Goal: Task Accomplishment & Management: Manage account settings

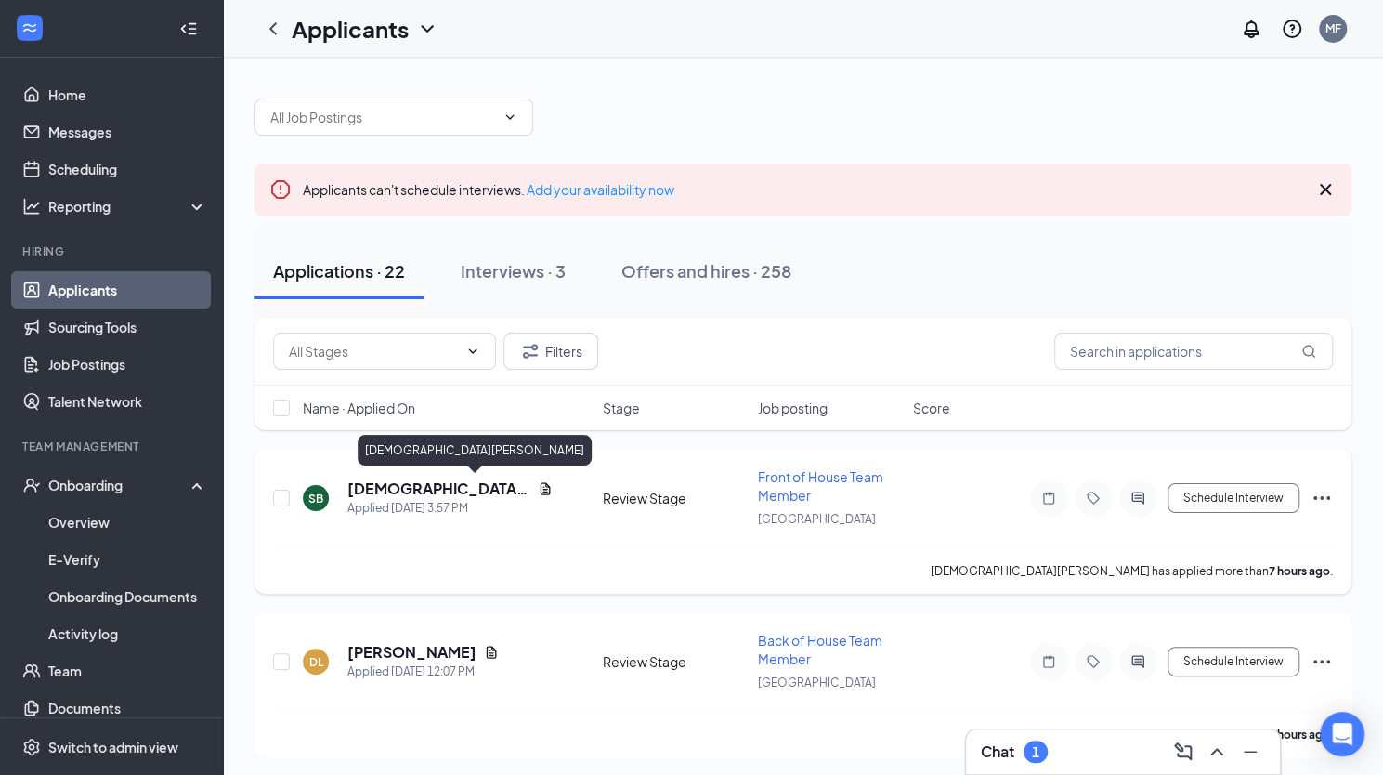
click at [407, 493] on h5 "[DEMOGRAPHIC_DATA][PERSON_NAME]" at bounding box center [438, 488] width 183 height 20
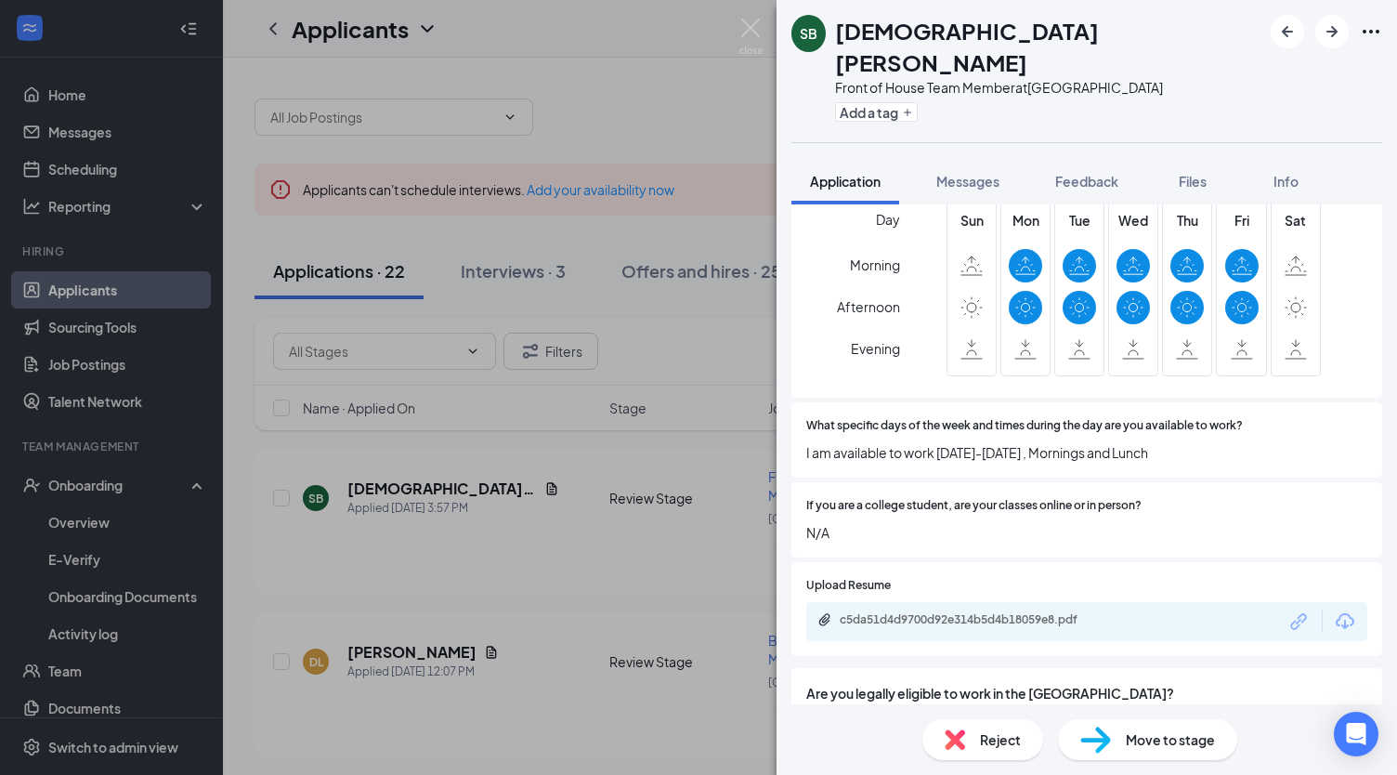
scroll to position [791, 0]
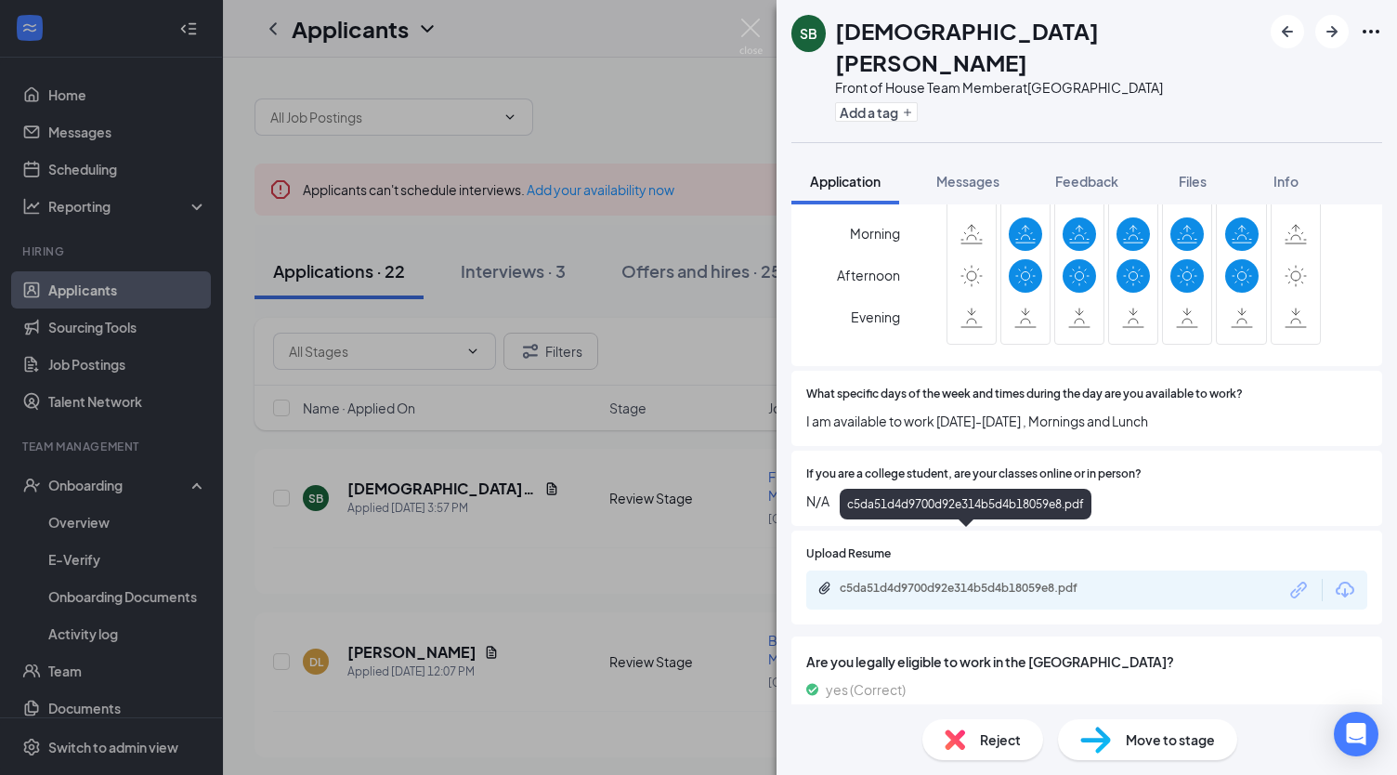
click at [1019, 581] on div "c5da51d4d9700d92e314b5d4b18059e8.pdf" at bounding box center [970, 588] width 260 height 15
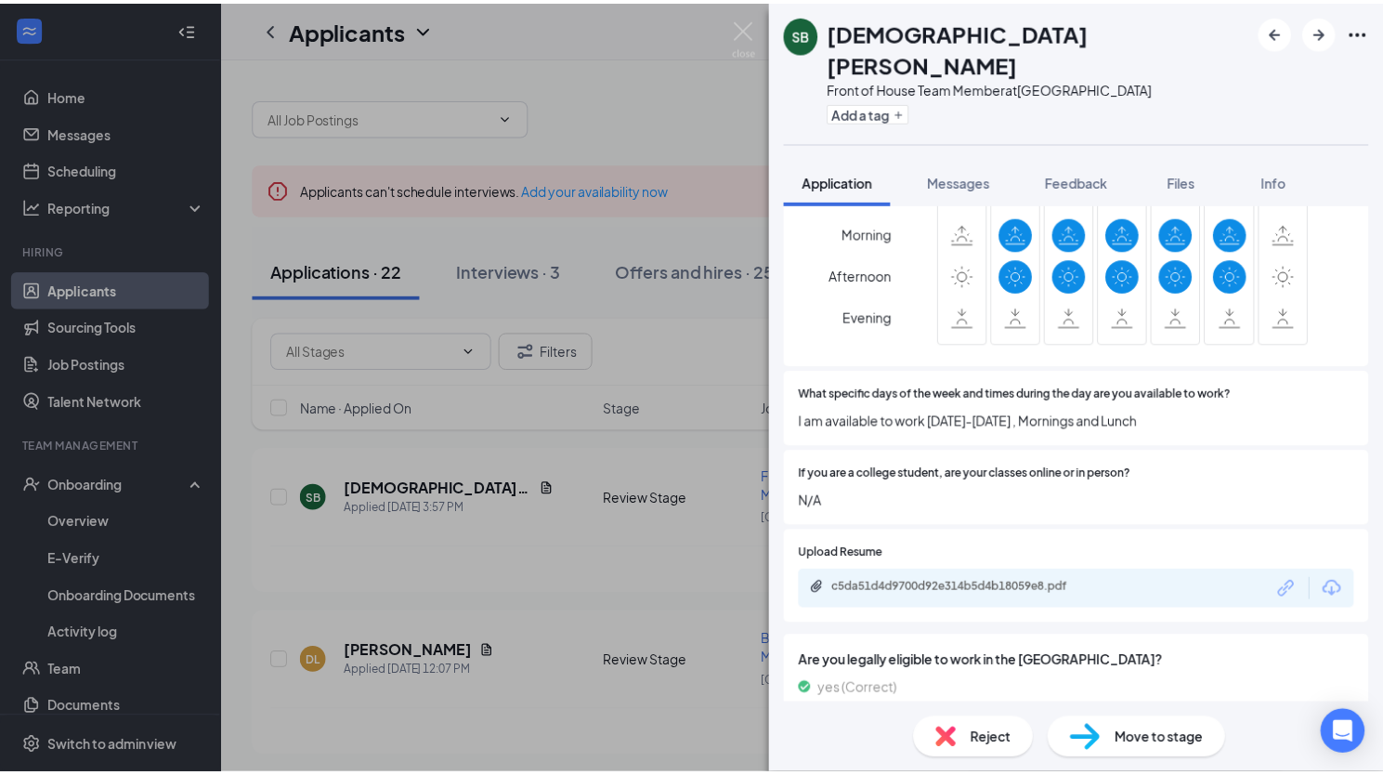
scroll to position [784, 0]
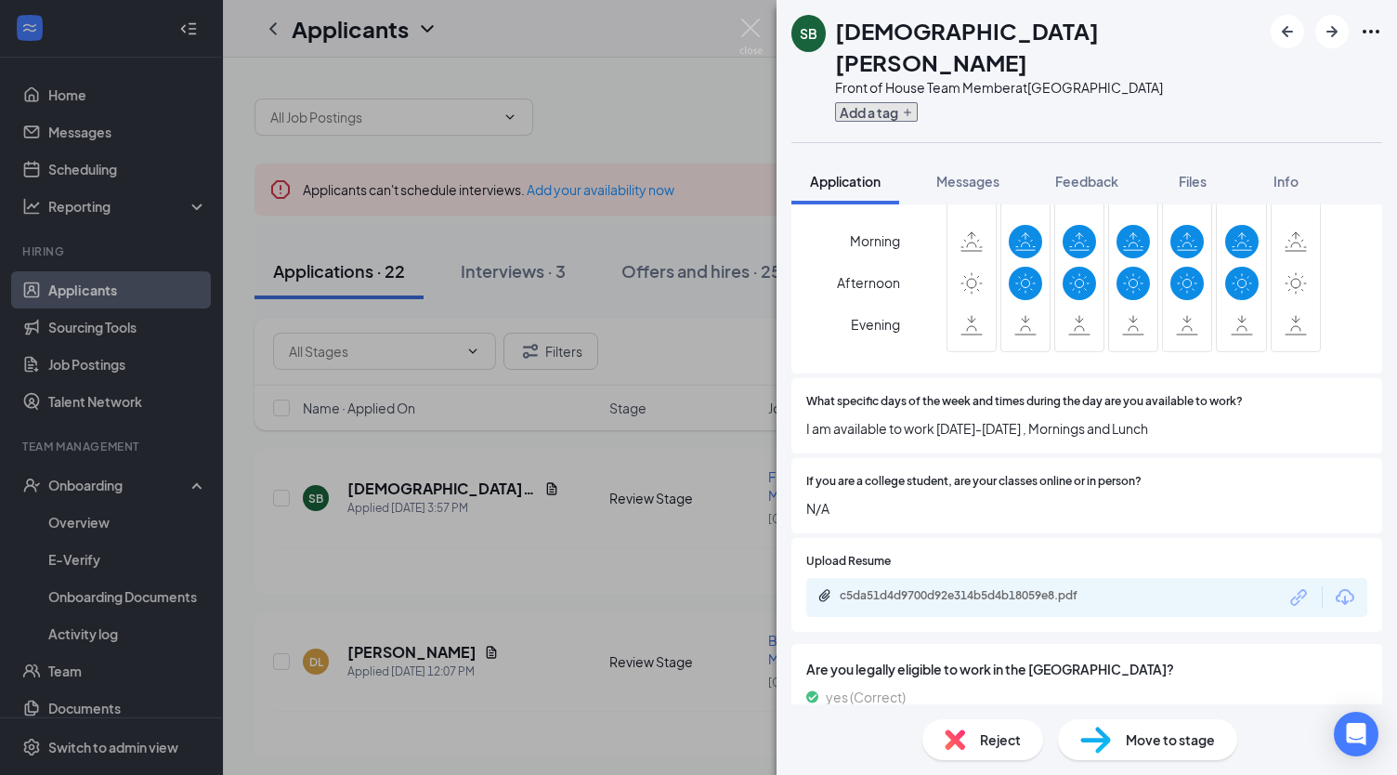
click at [883, 102] on button "Add a tag" at bounding box center [876, 112] width 83 height 20
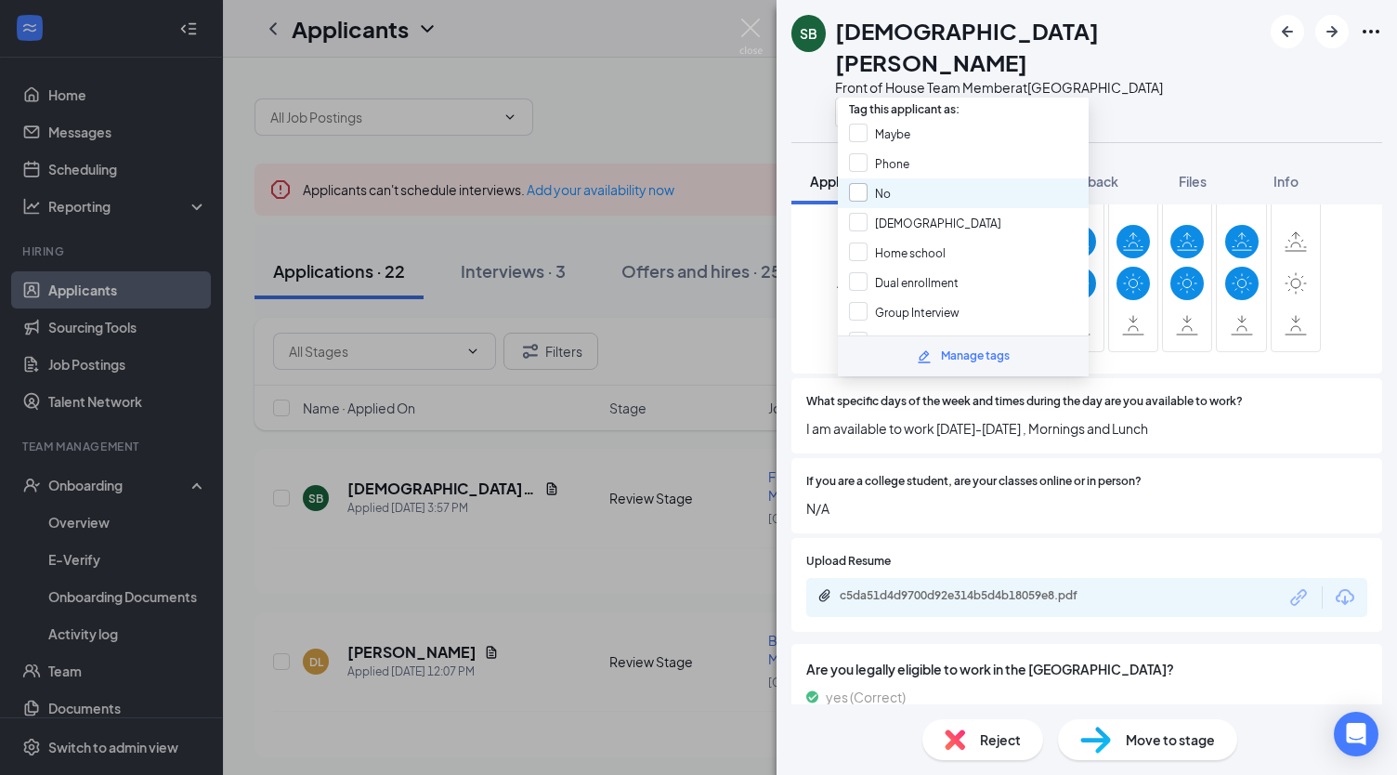
click at [858, 188] on input "No" at bounding box center [870, 193] width 42 height 20
checkbox input "true"
click at [1174, 37] on div "SB Shambria Bridges Front of House Team Member at Jodeco Road" at bounding box center [1087, 71] width 621 height 142
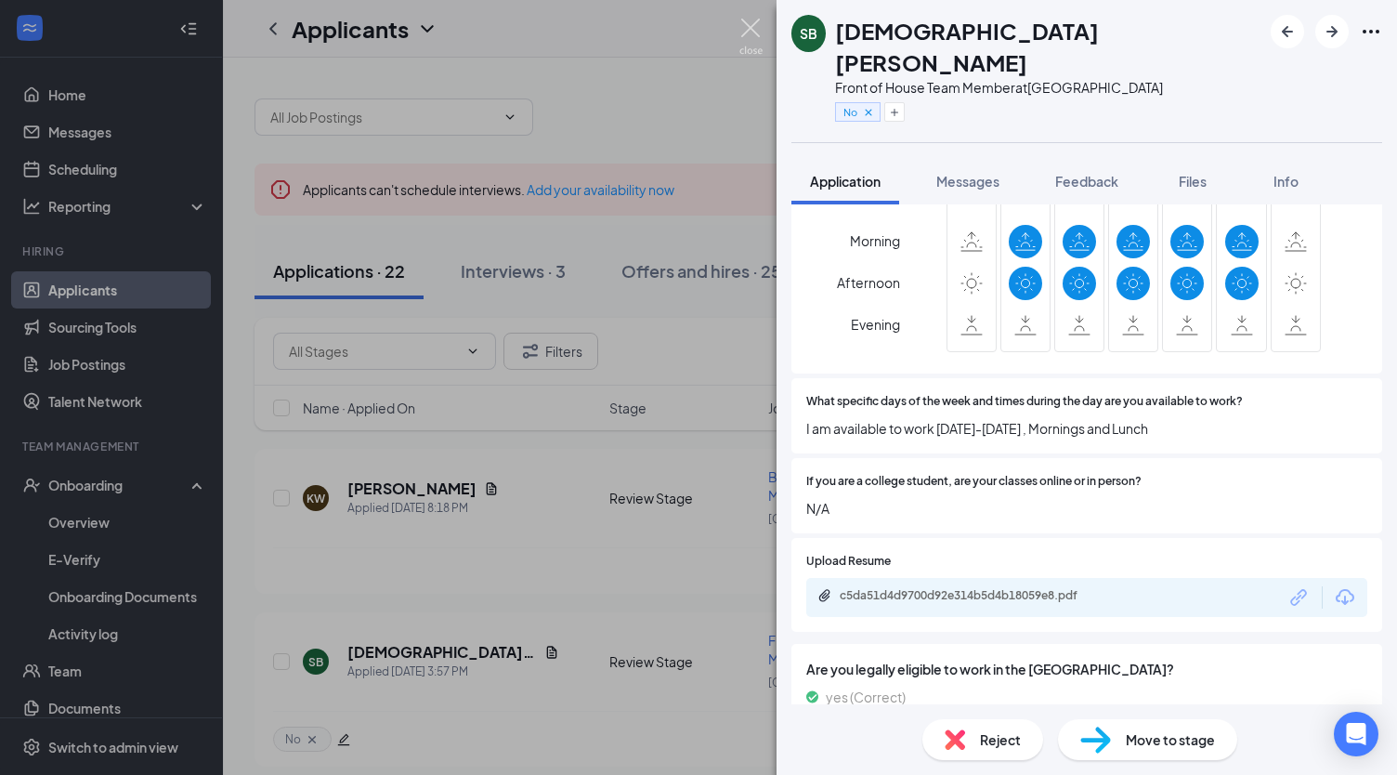
click at [749, 33] on img at bounding box center [750, 37] width 23 height 36
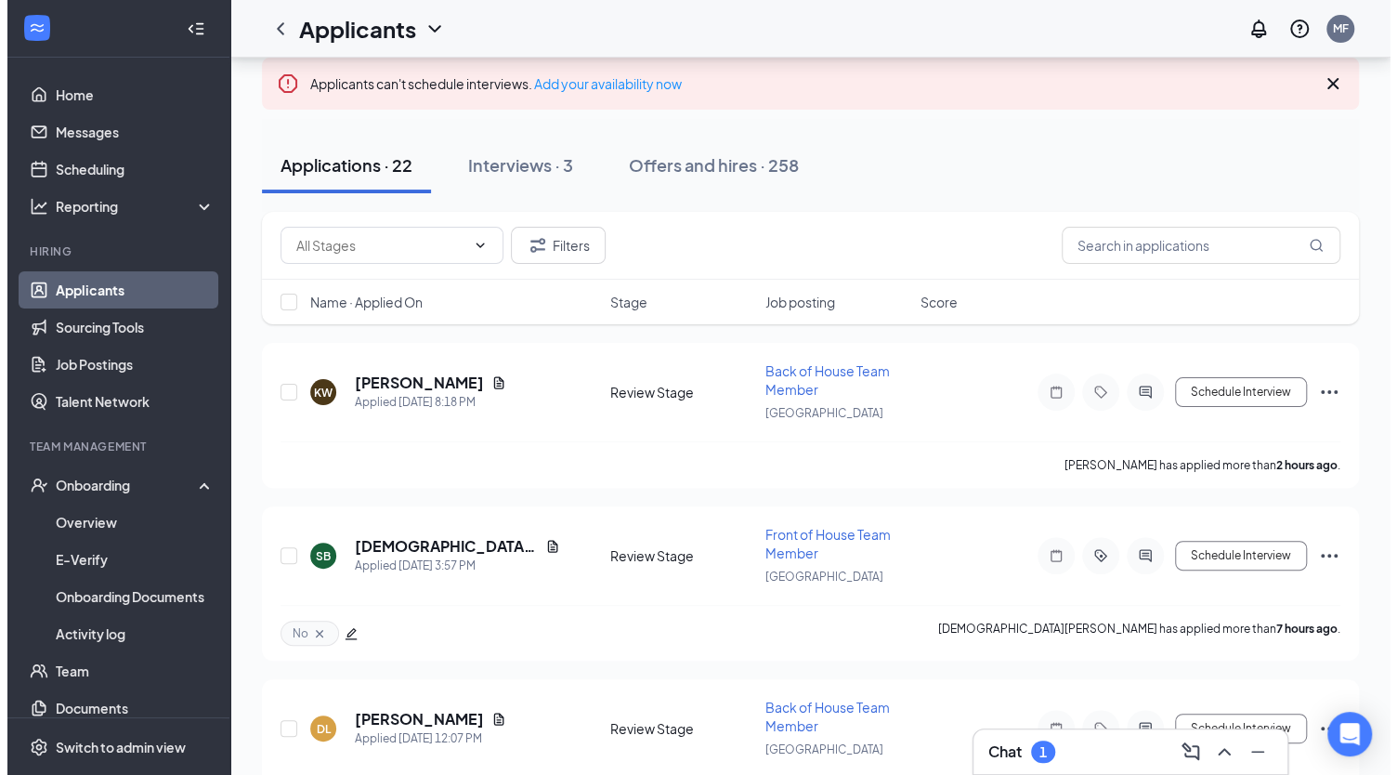
scroll to position [108, 0]
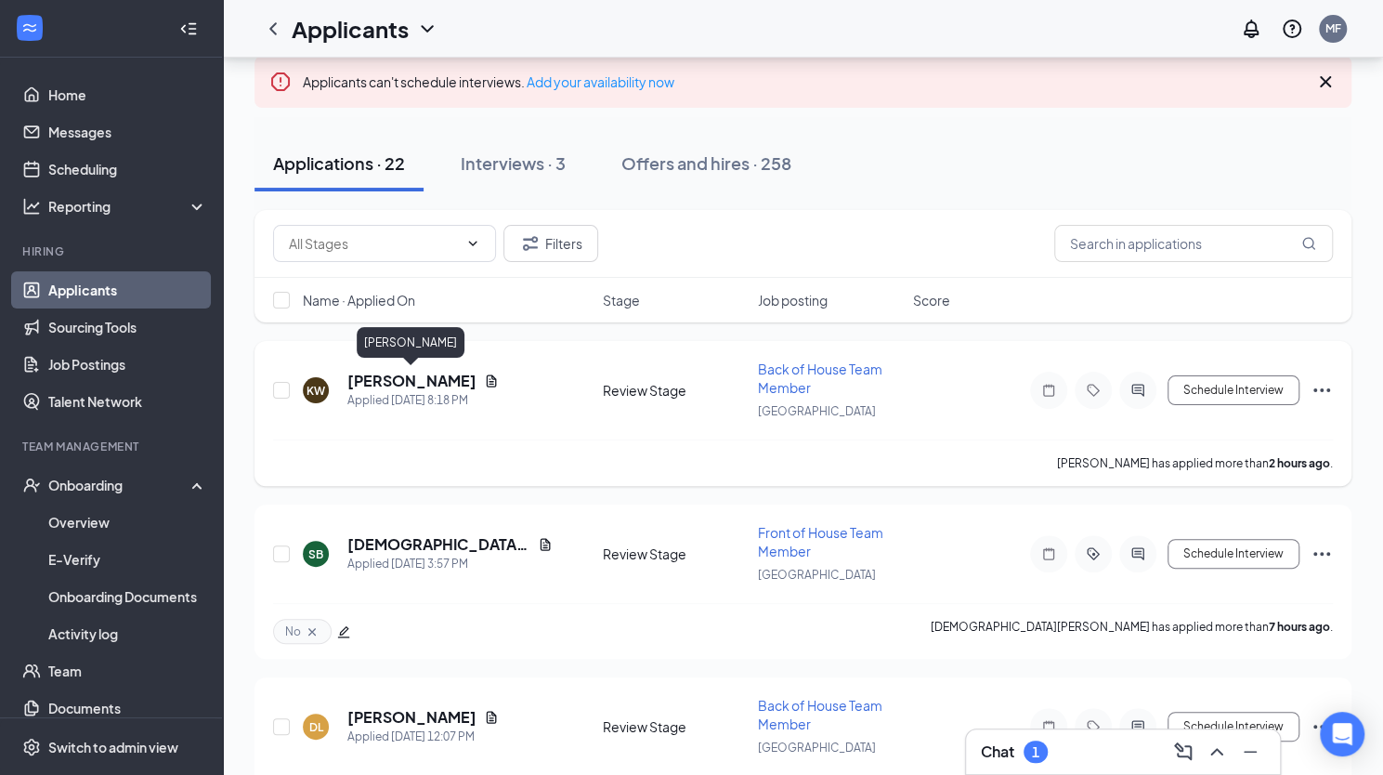
click at [409, 380] on h5 "Kayden Williams" at bounding box center [411, 381] width 129 height 20
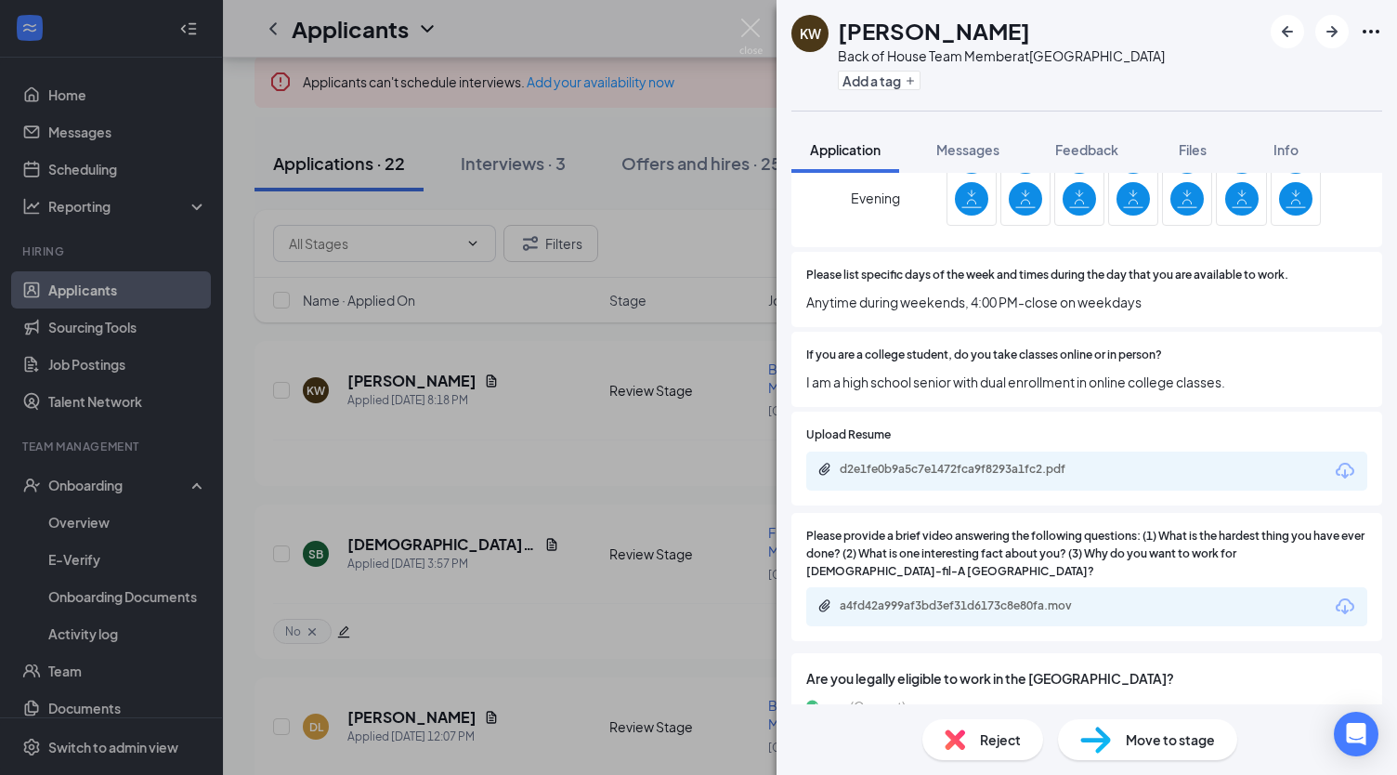
scroll to position [880, 0]
click at [943, 461] on div "d2e1fe0b9a5c7e1472fca9f8293a1fc2.pdf" at bounding box center [970, 468] width 260 height 15
click at [872, 83] on button "Add a tag" at bounding box center [879, 81] width 83 height 20
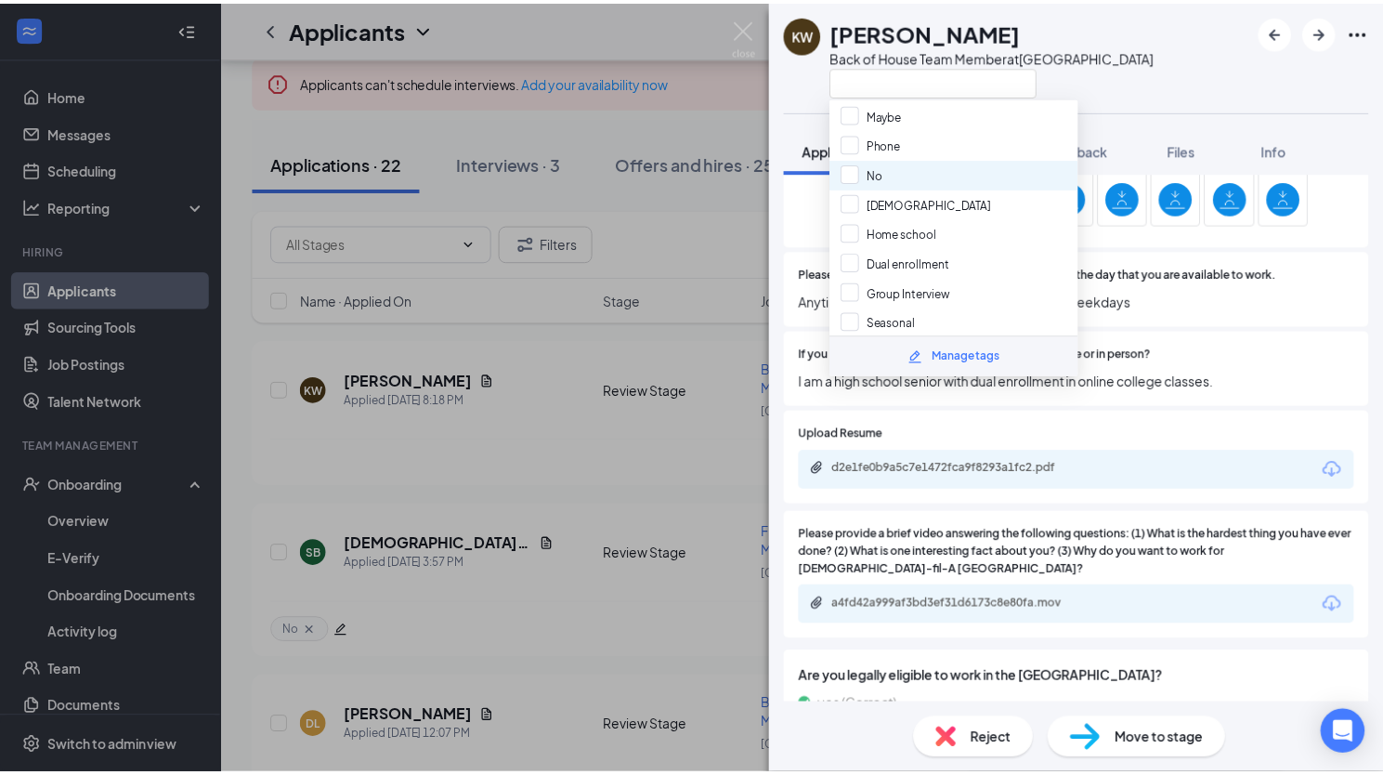
scroll to position [28, 0]
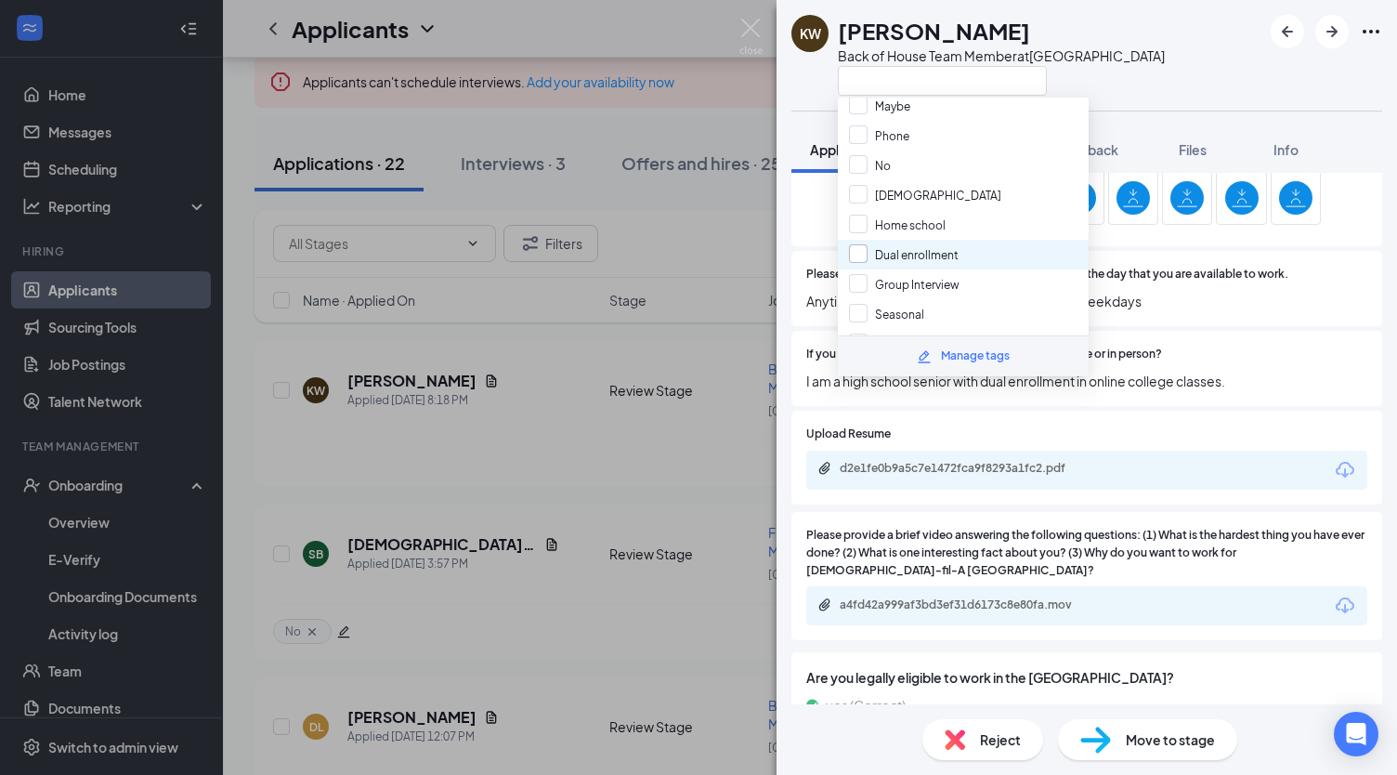
click at [855, 246] on input "Dual enrollment" at bounding box center [904, 254] width 110 height 20
checkbox input "true"
click at [1224, 24] on div "KW Kayden Williams Back of House Team Member at Jodeco Road" at bounding box center [1087, 55] width 621 height 111
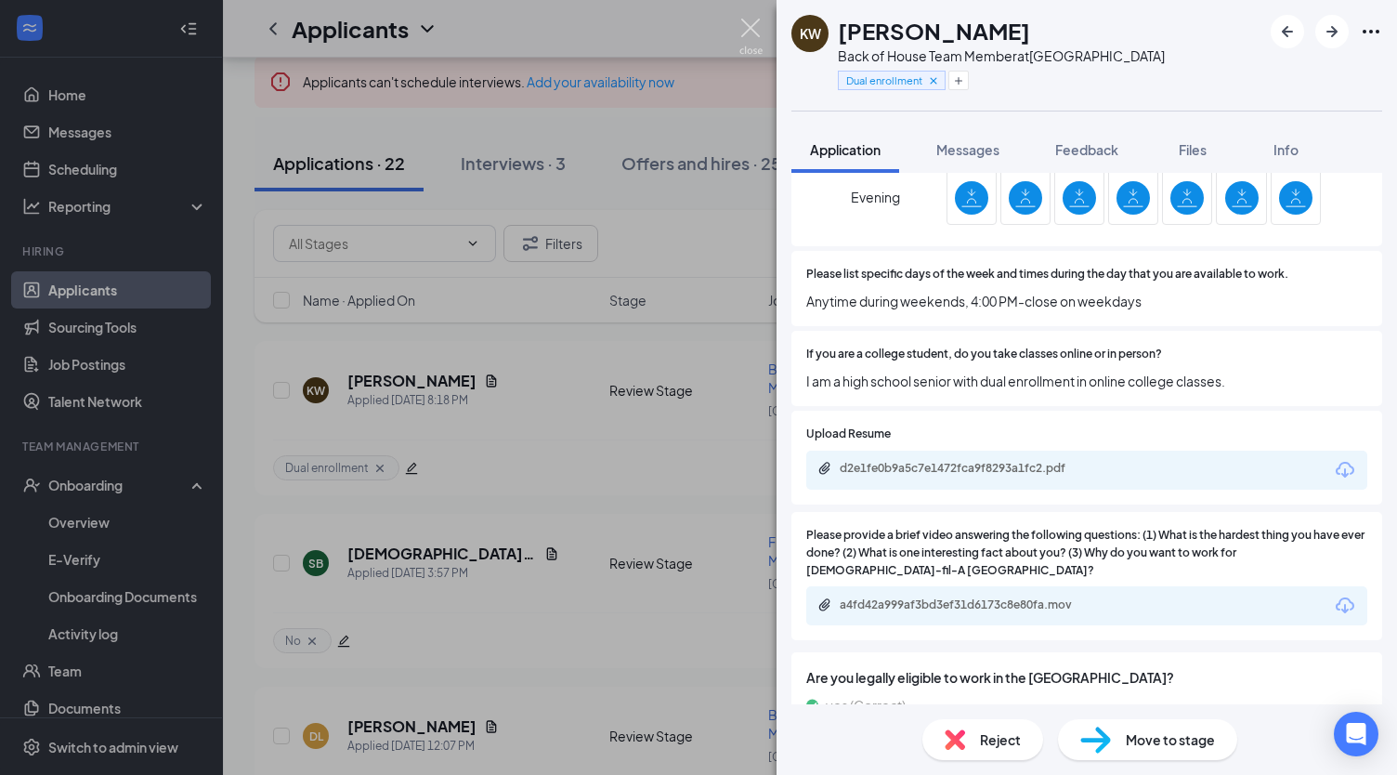
click at [752, 36] on img at bounding box center [750, 37] width 23 height 36
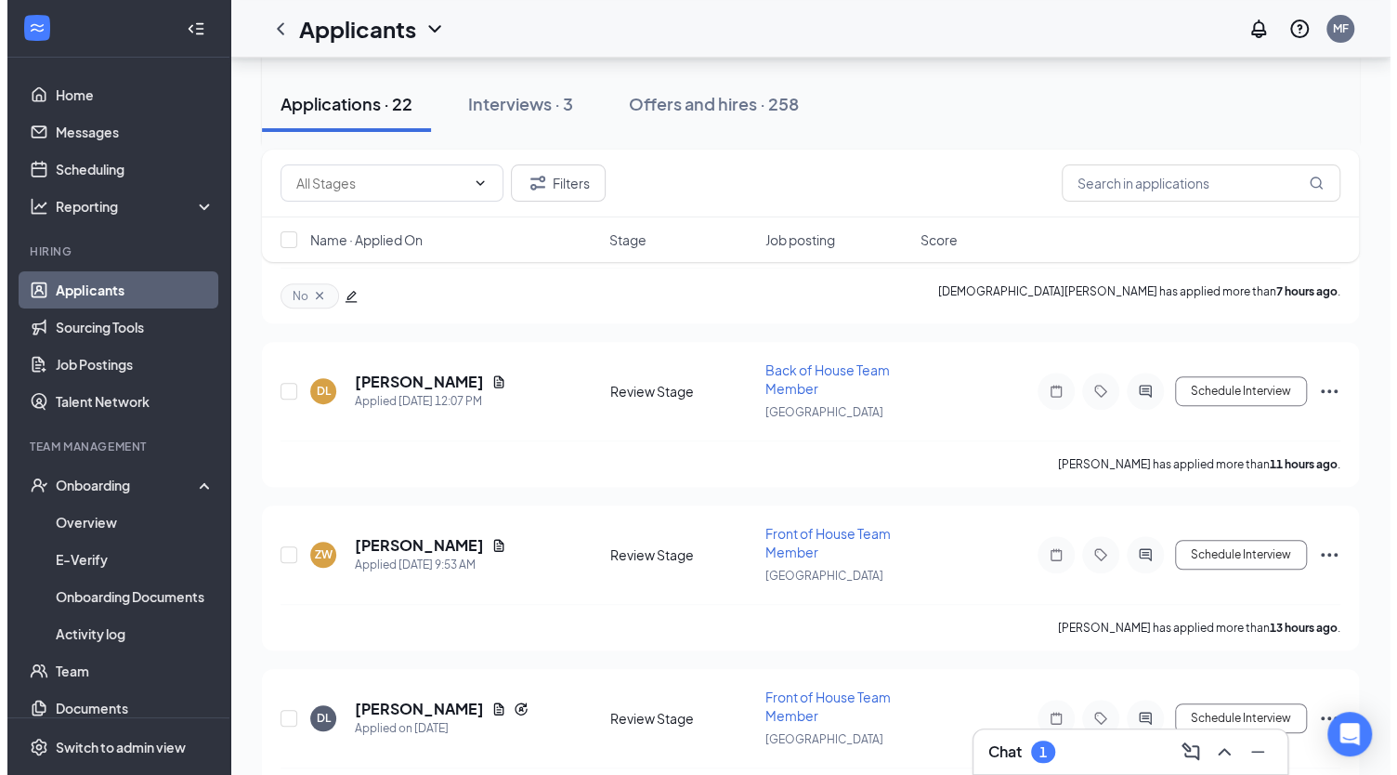
scroll to position [453, 0]
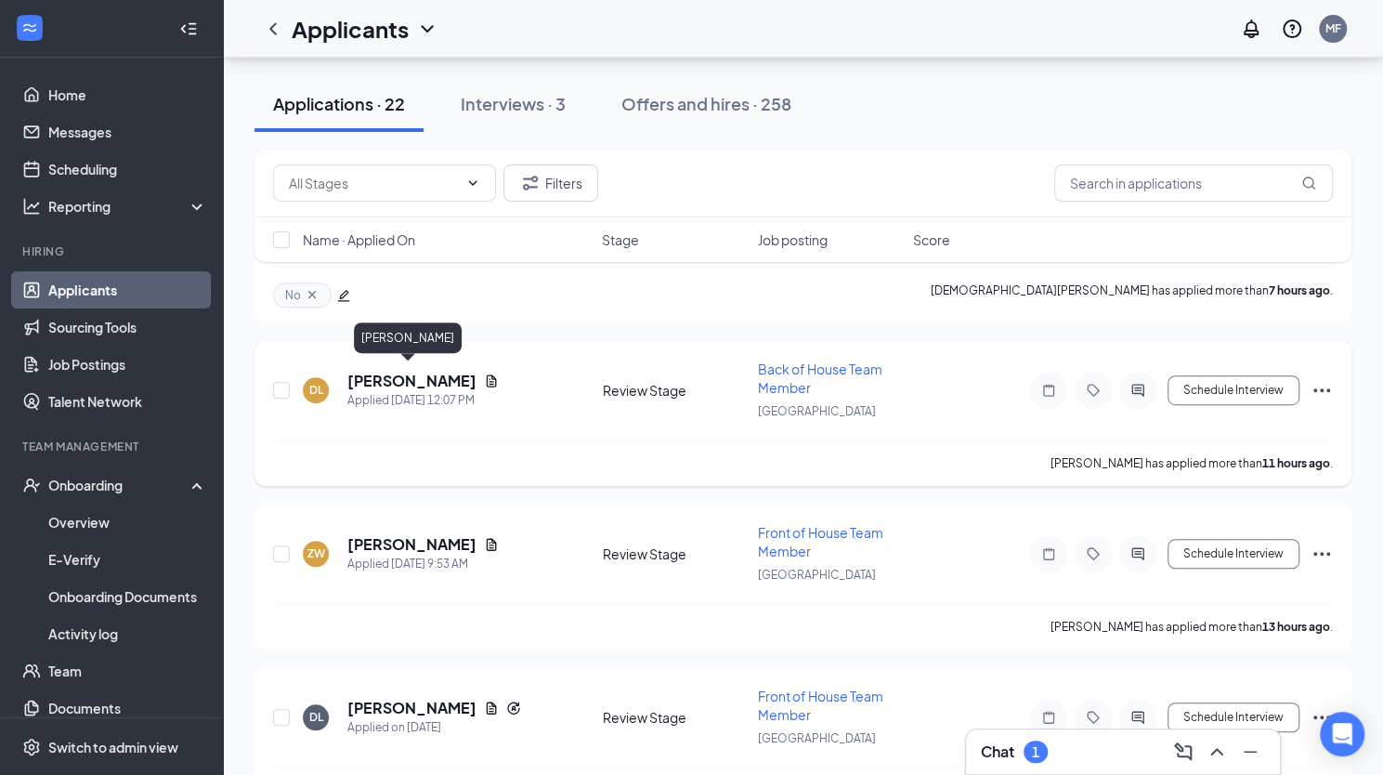
click at [386, 378] on h5 "Derrius Lovett" at bounding box center [411, 381] width 129 height 20
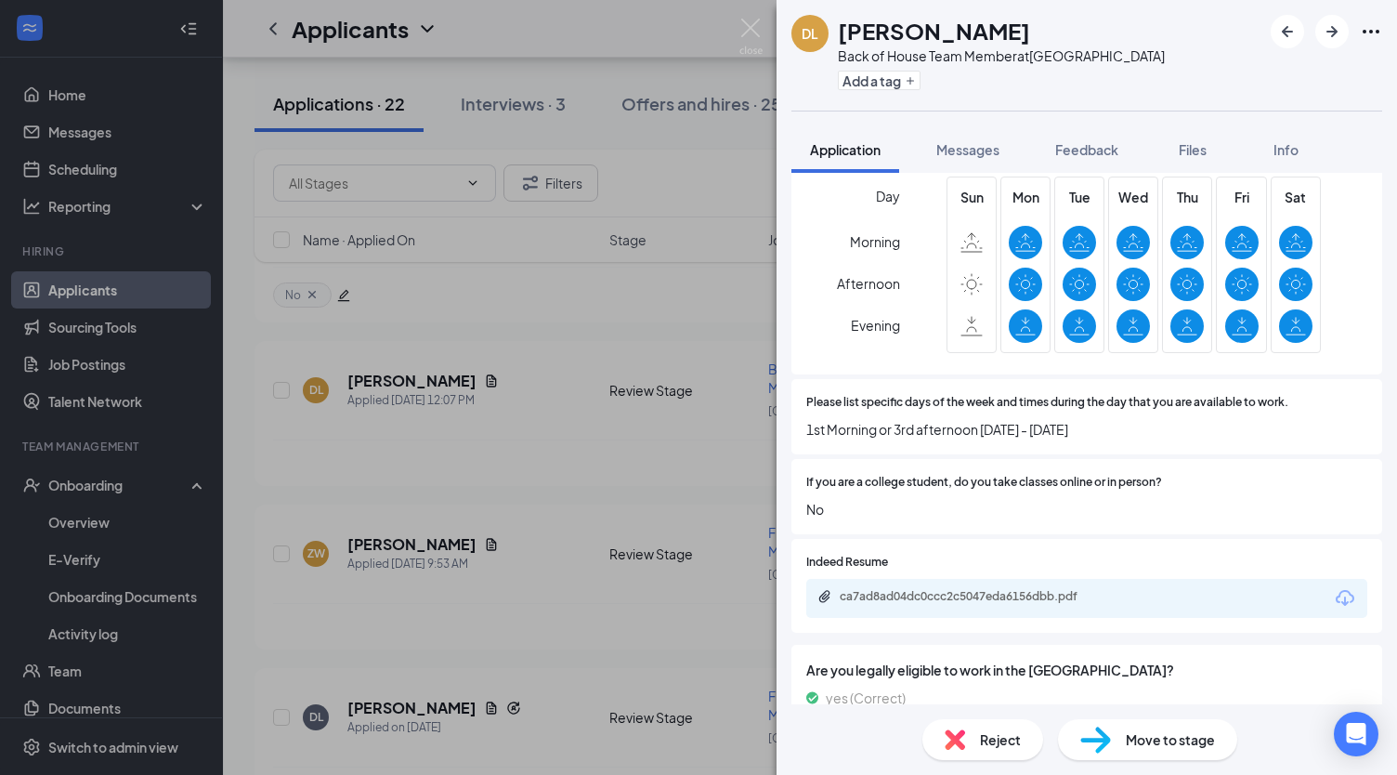
scroll to position [791, 0]
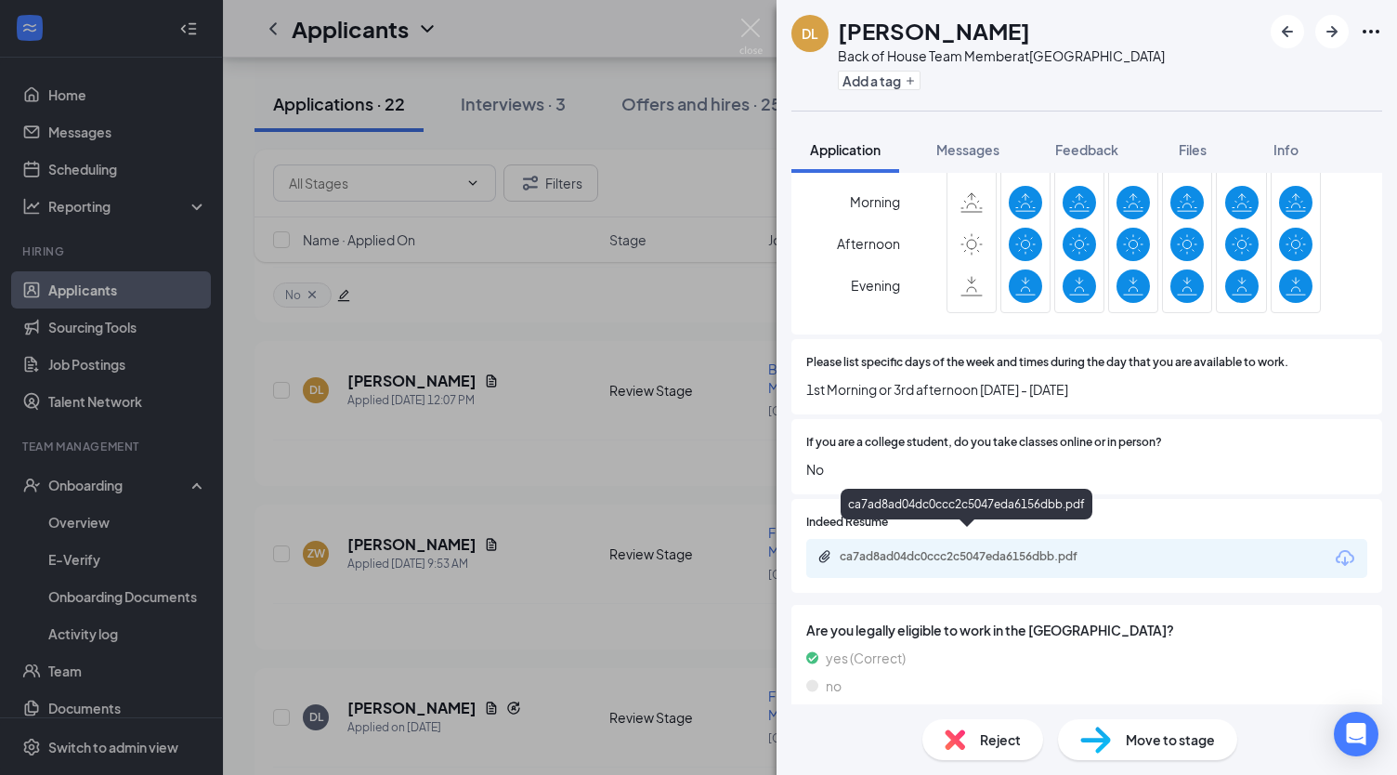
click at [980, 549] on div "ca7ad8ad04dc0ccc2c5047eda6156dbb.pdf" at bounding box center [970, 556] width 260 height 15
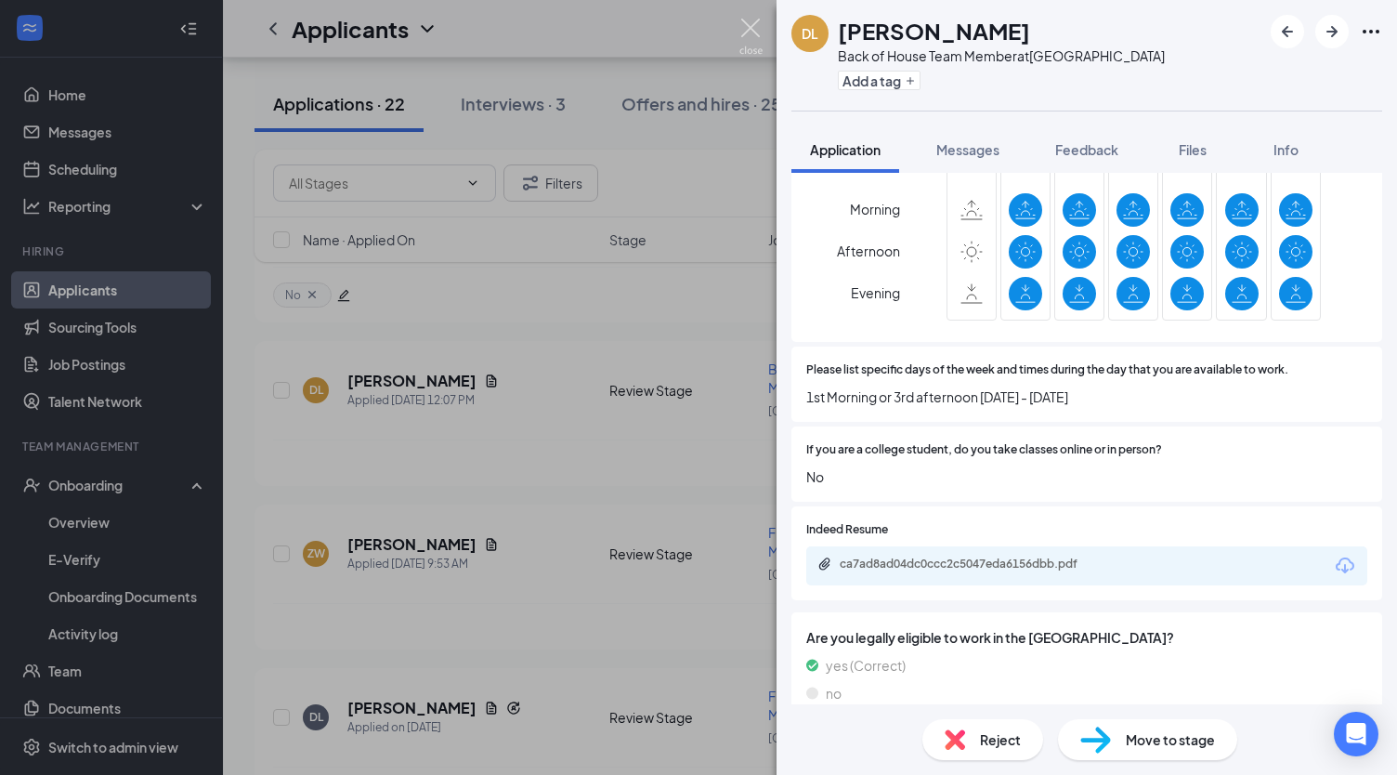
click at [749, 34] on img at bounding box center [750, 37] width 23 height 36
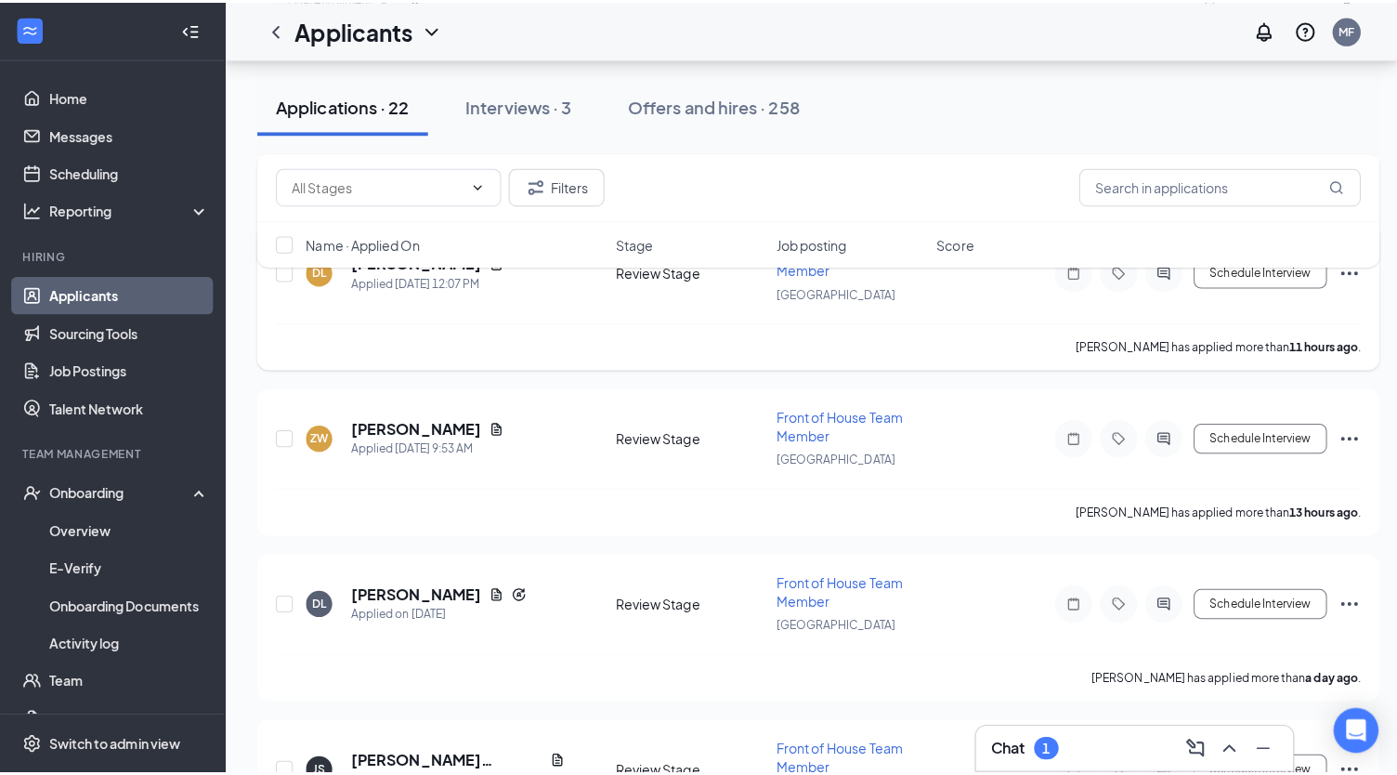
scroll to position [583, 0]
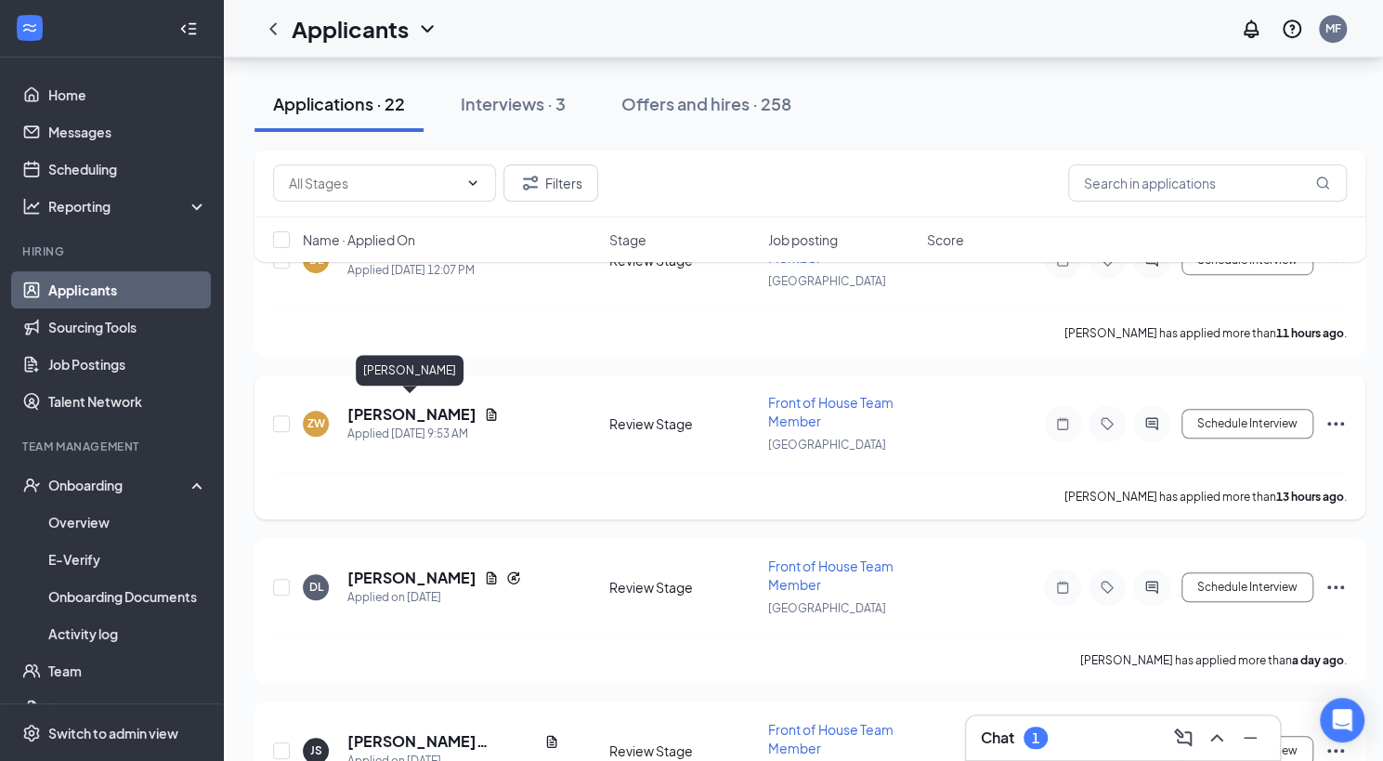
click at [384, 410] on h5 "Zanariah Wilson" at bounding box center [411, 414] width 129 height 20
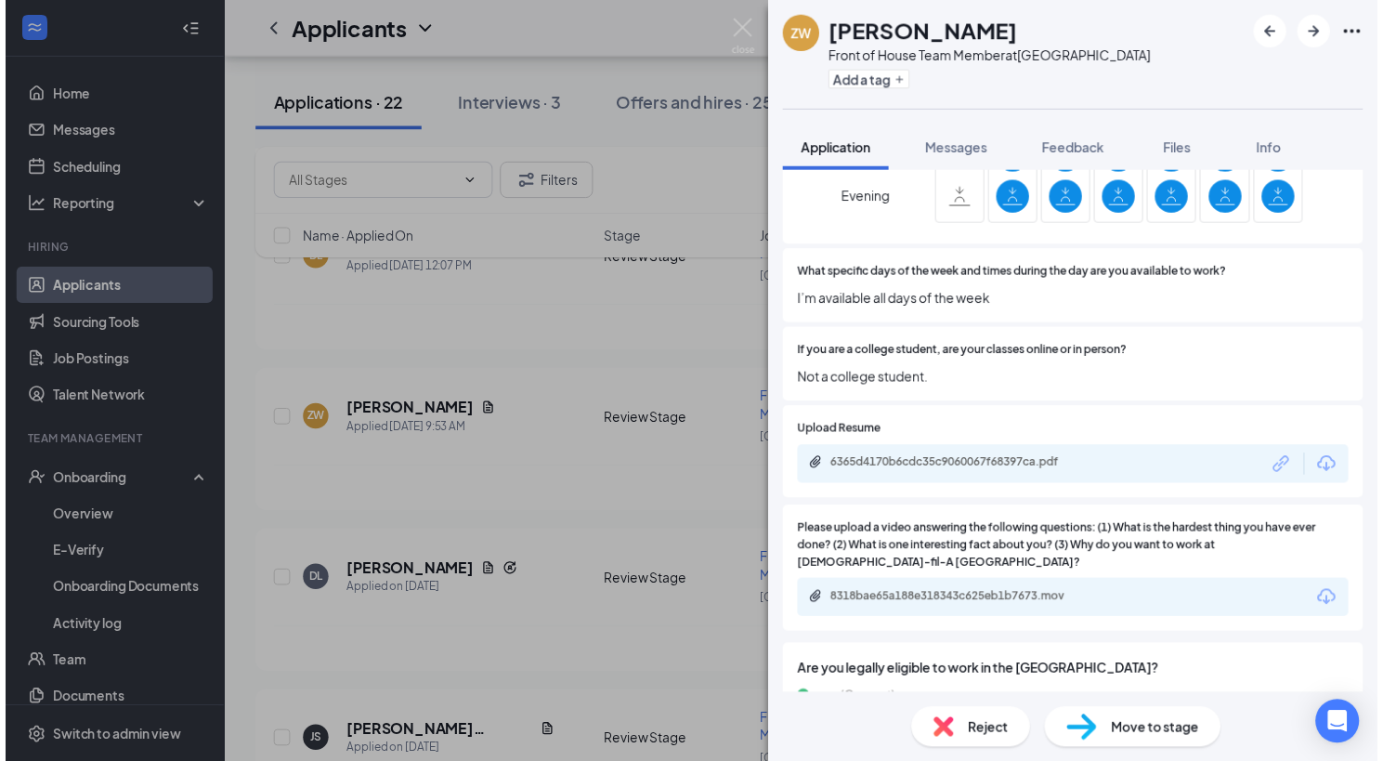
scroll to position [882, 0]
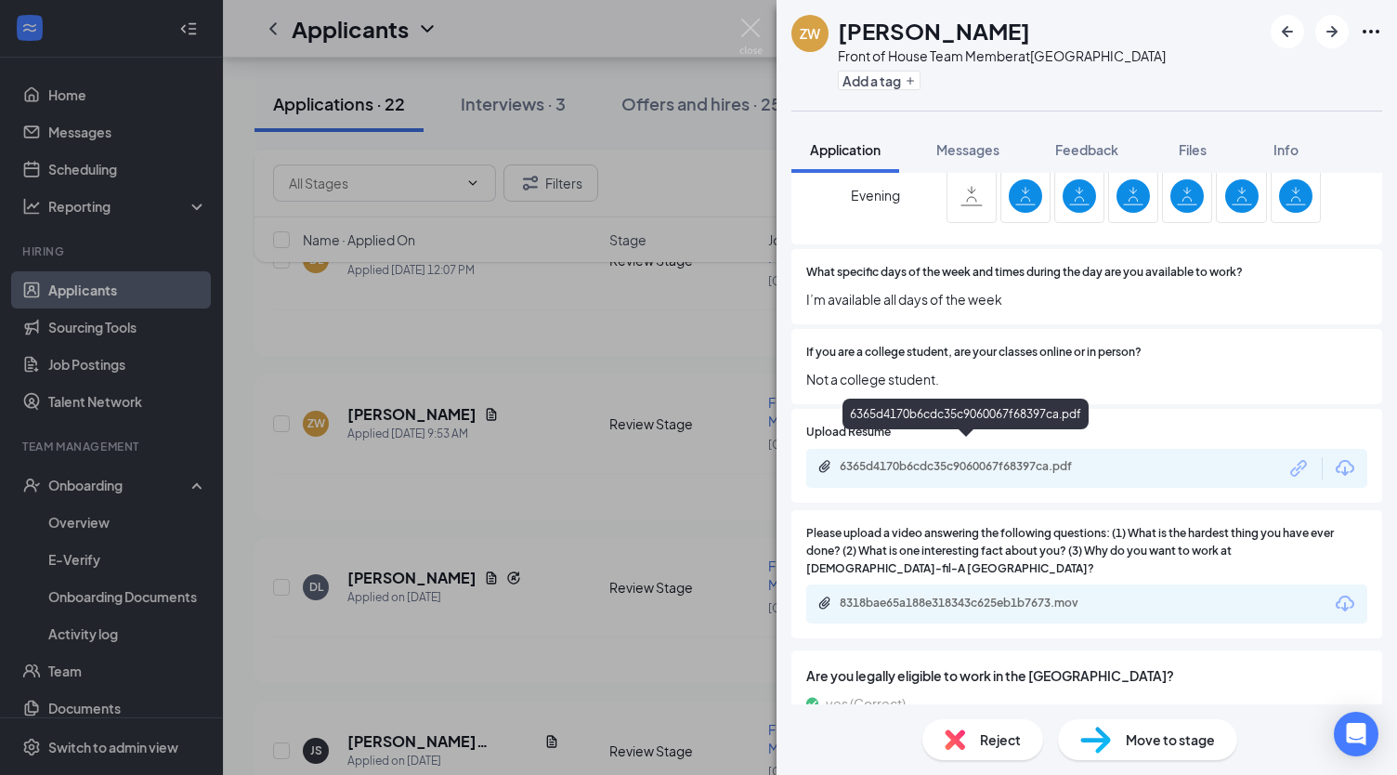
click at [977, 459] on div "6365d4170b6cdc35c9060067f68397ca.pdf" at bounding box center [970, 466] width 260 height 15
click at [754, 29] on img at bounding box center [750, 37] width 23 height 36
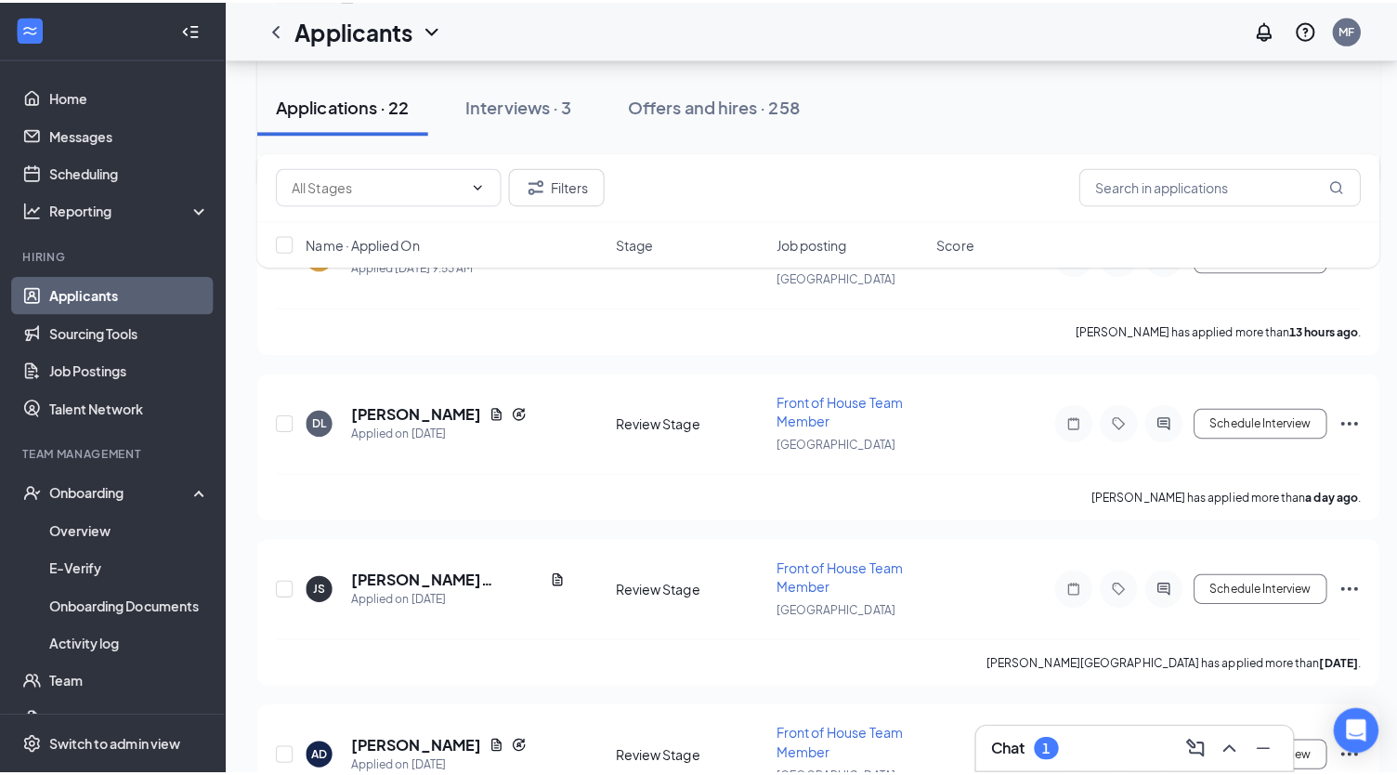
scroll to position [756, 0]
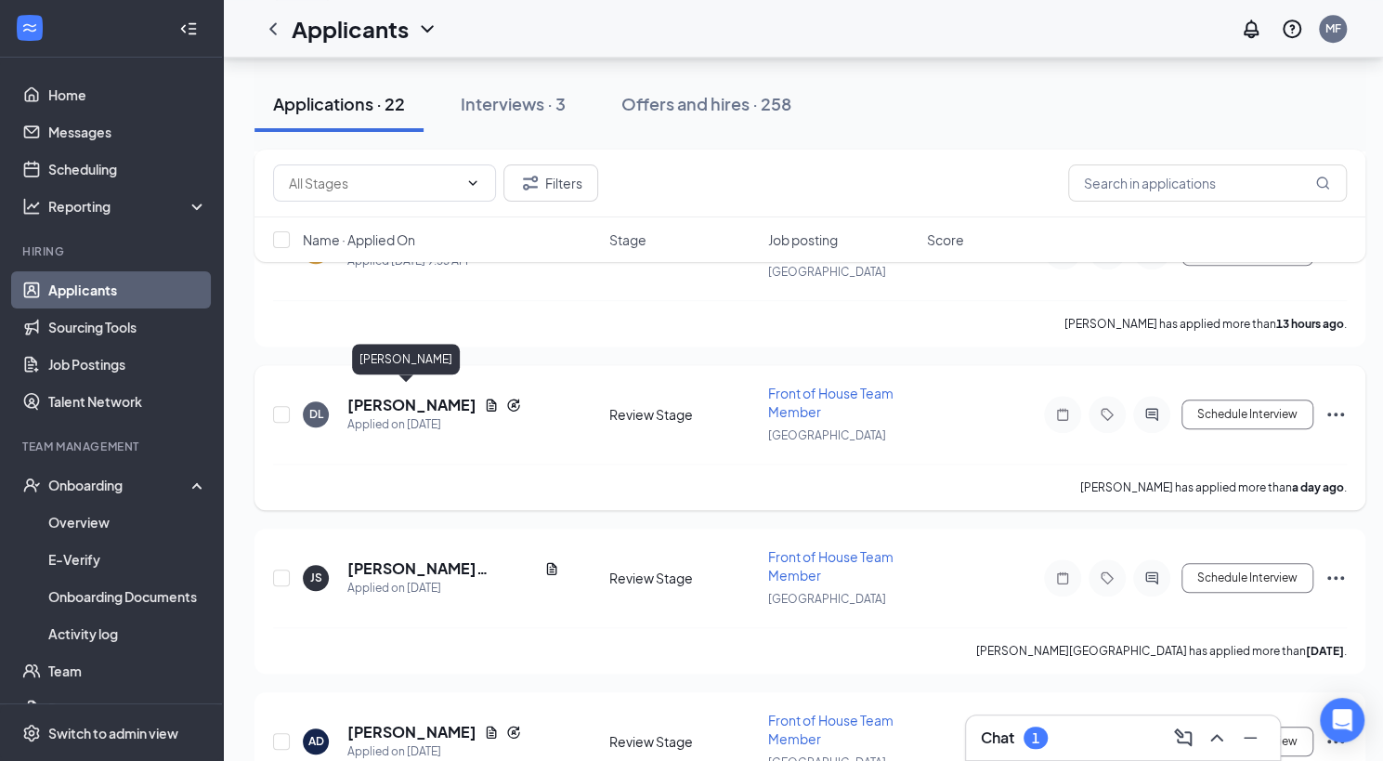
click at [389, 401] on h5 "DeAnna Lee" at bounding box center [411, 405] width 129 height 20
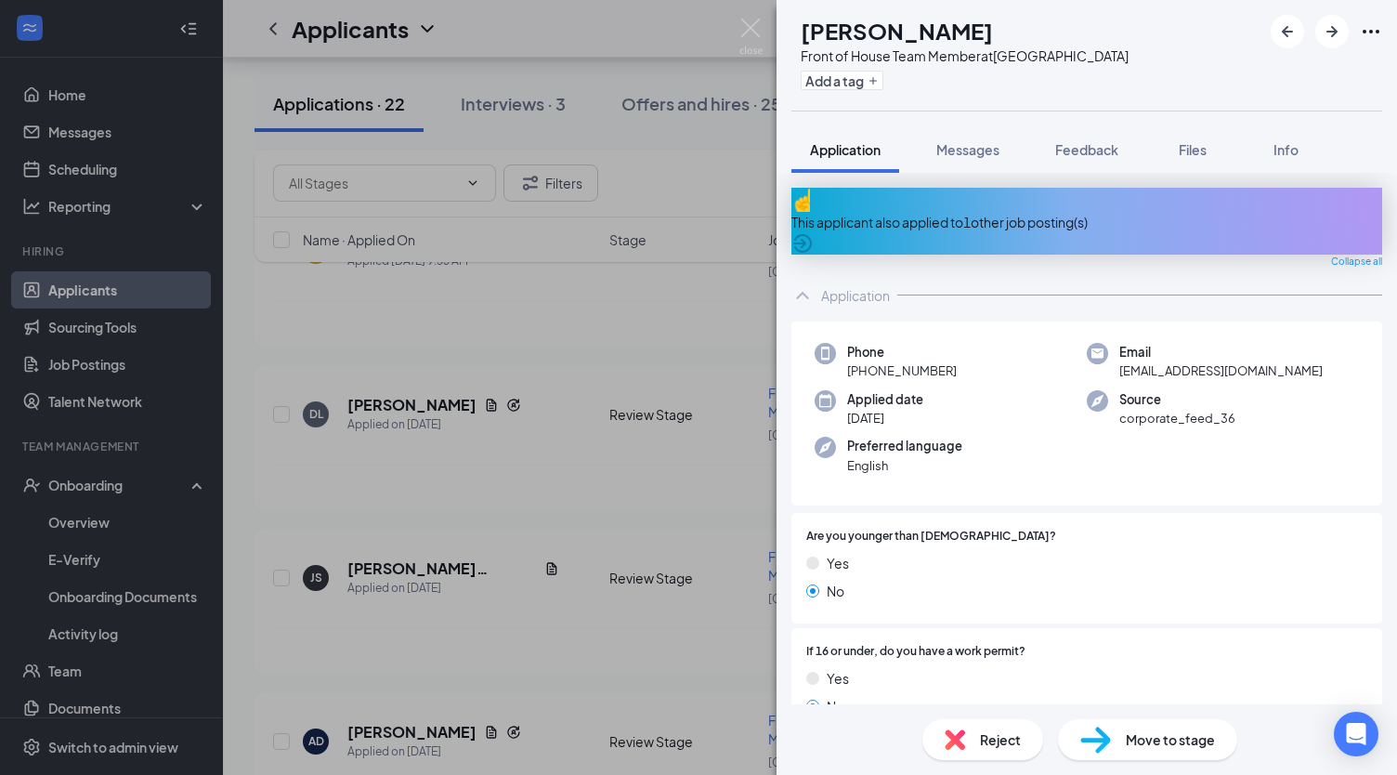
click at [812, 234] on icon "ArrowCircle" at bounding box center [802, 243] width 19 height 19
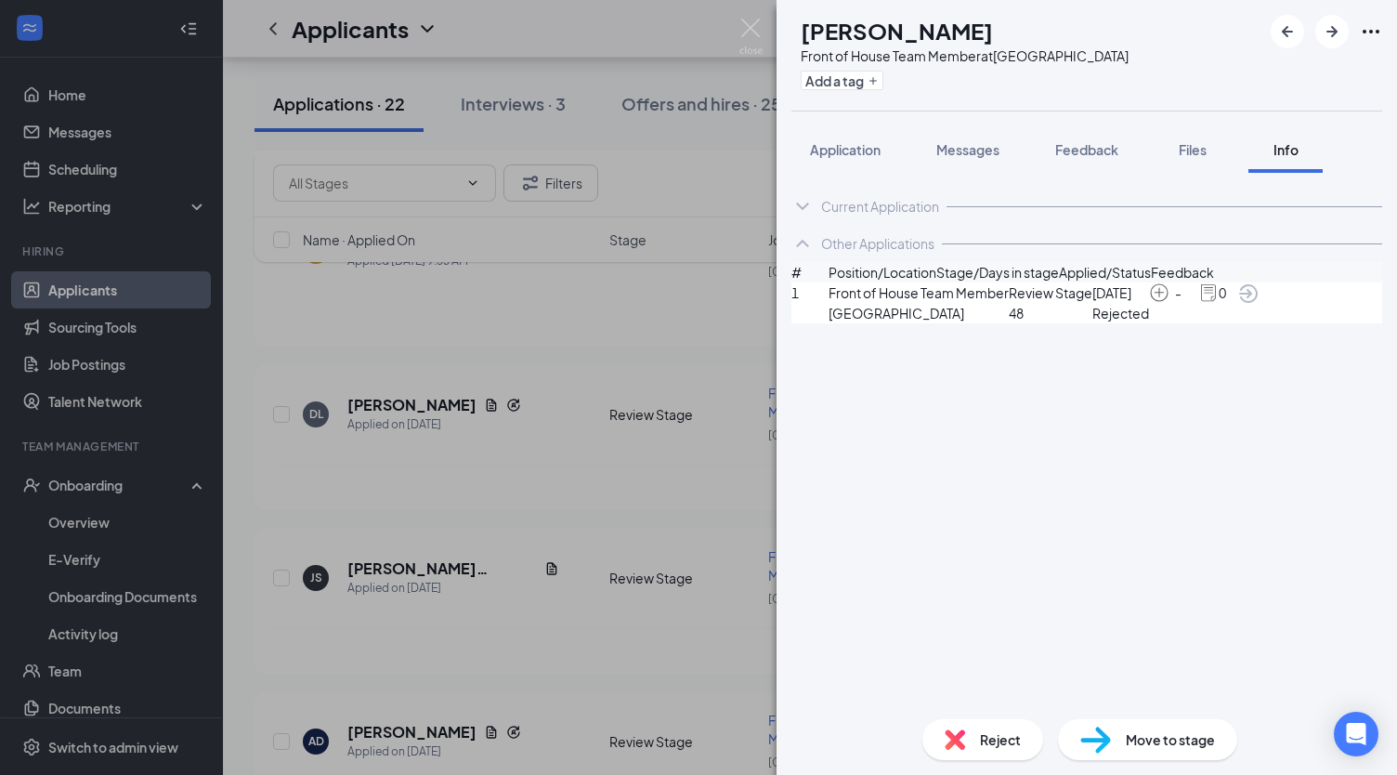
click at [1258, 303] on icon "ArrowCircle" at bounding box center [1248, 293] width 19 height 19
click at [849, 152] on span "Application" at bounding box center [845, 149] width 71 height 17
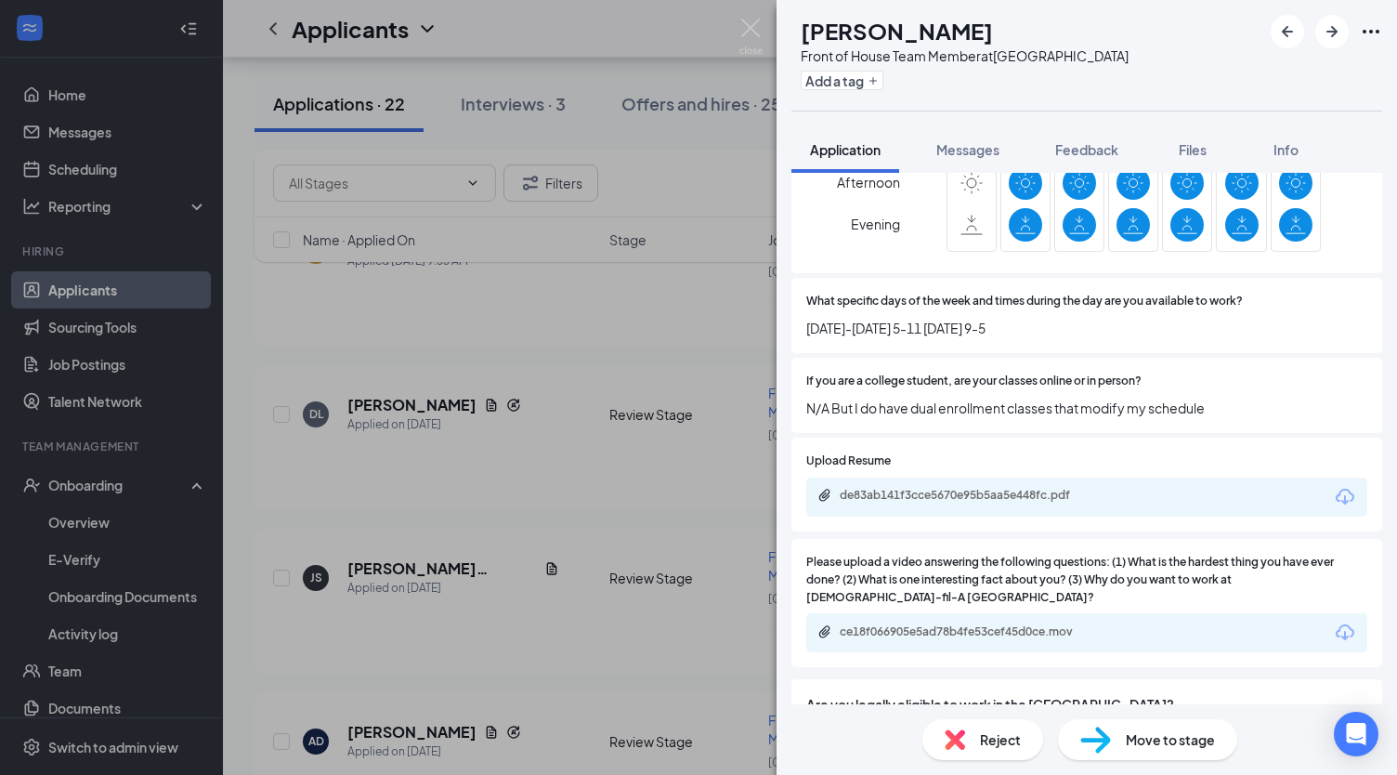
scroll to position [814, 0]
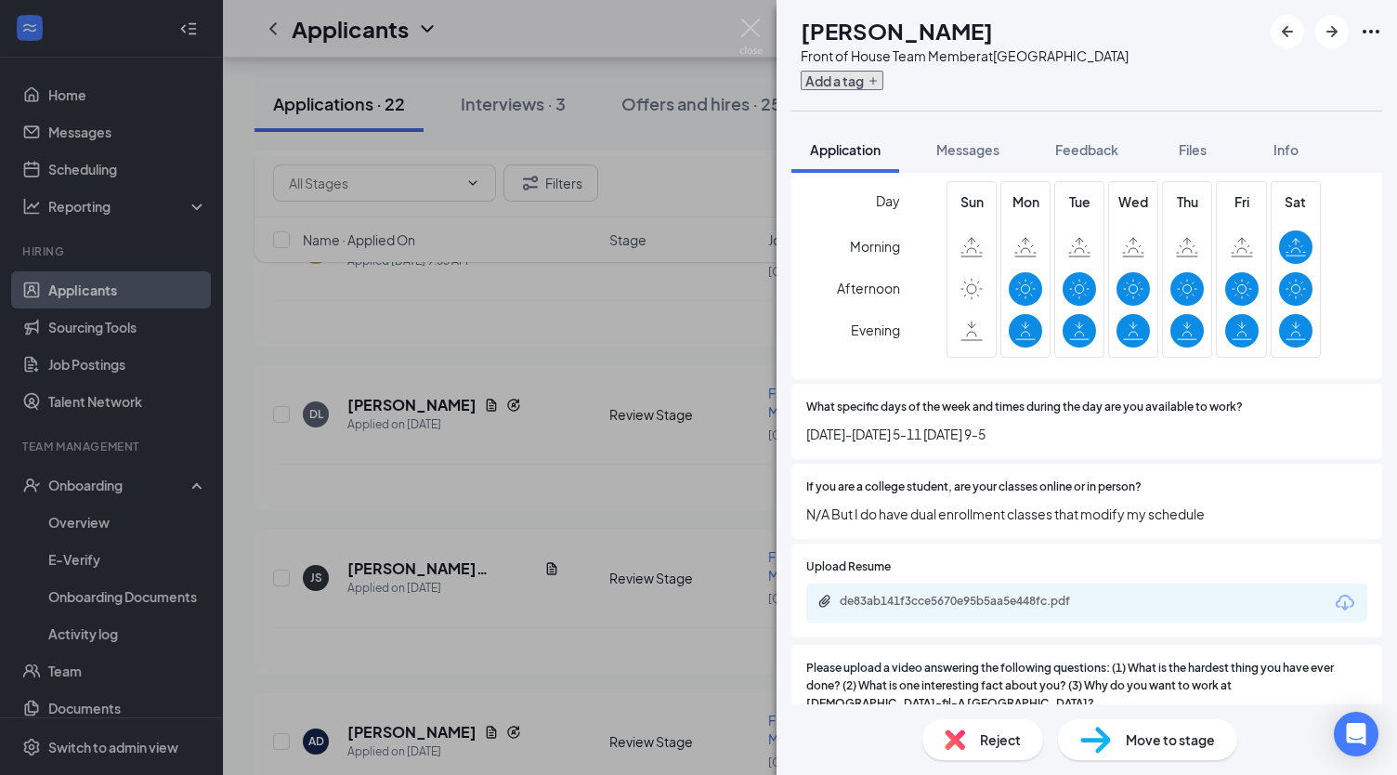
click at [874, 83] on button "Add a tag" at bounding box center [842, 81] width 83 height 20
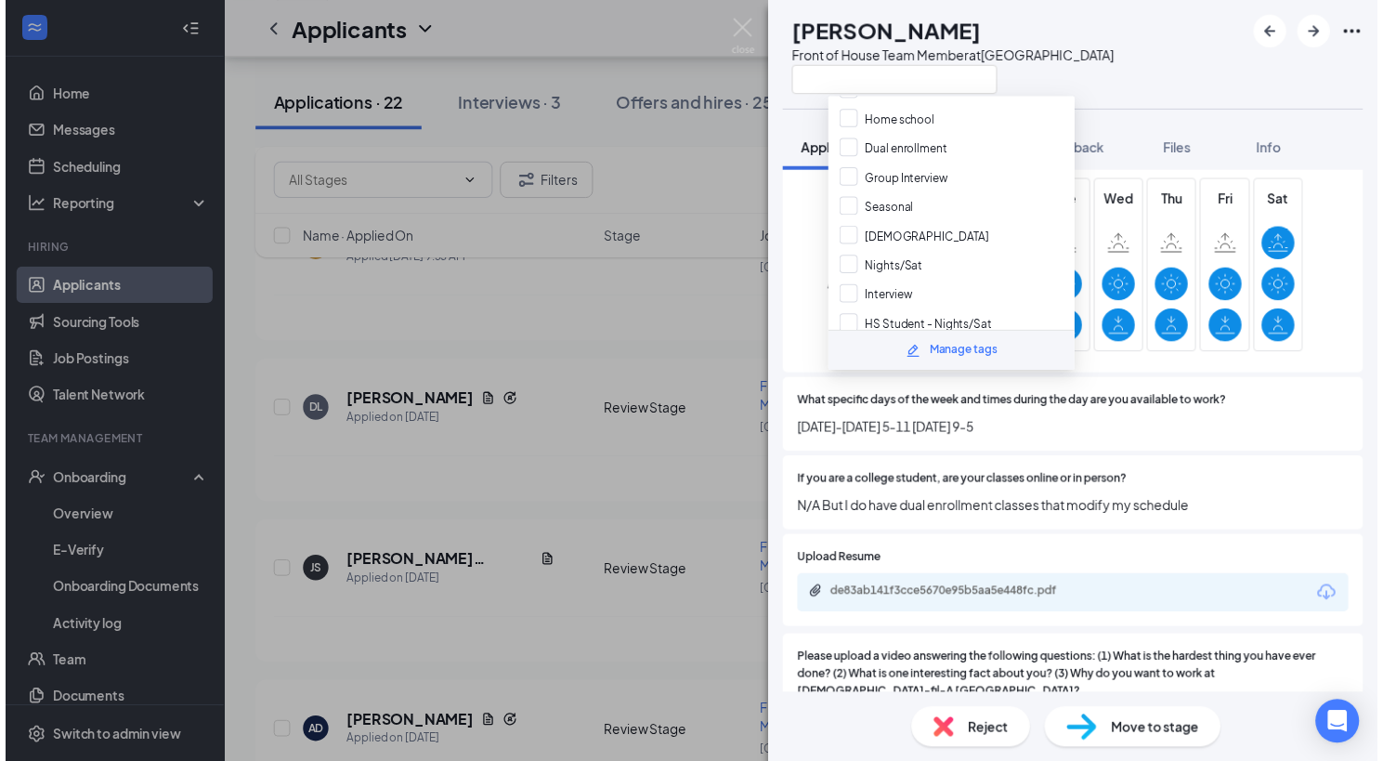
scroll to position [140, 0]
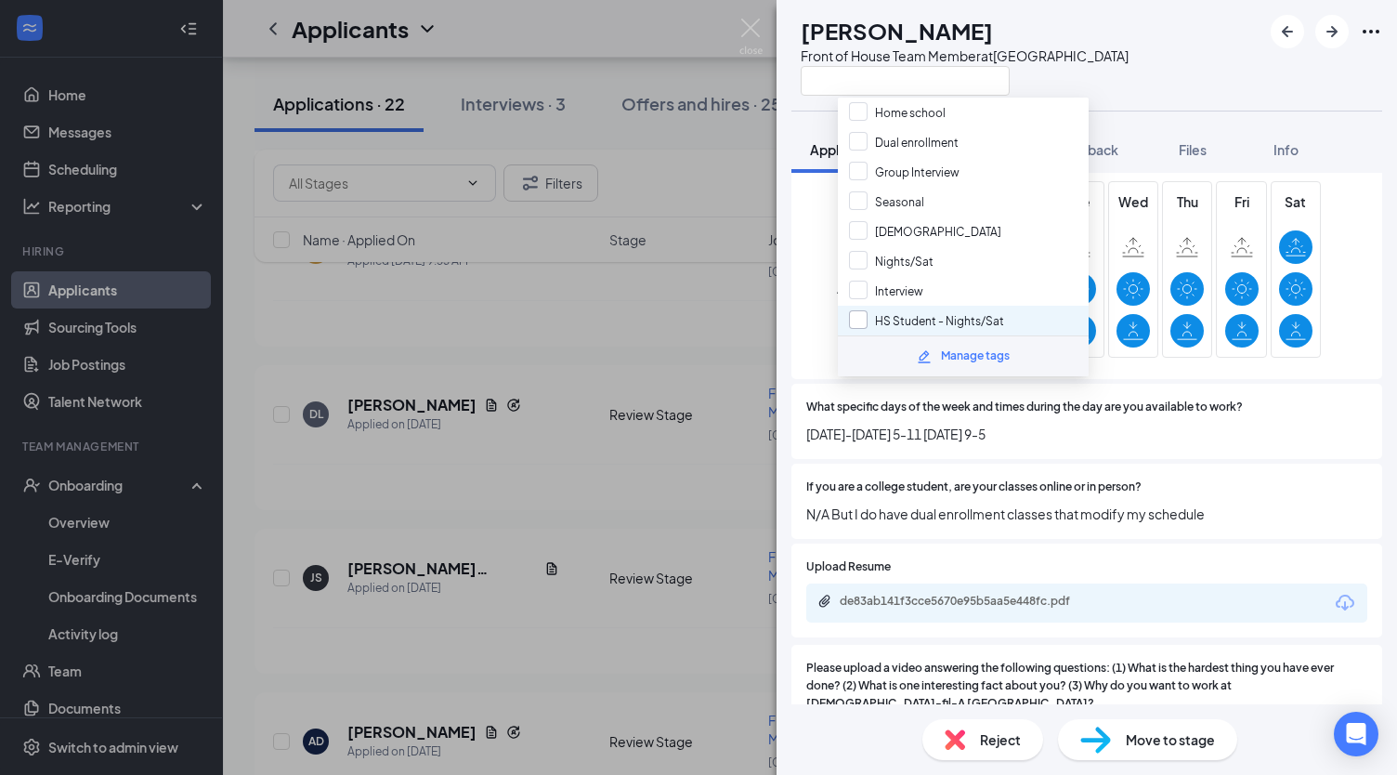
click at [857, 310] on input "HS Student - Nights/Sat" at bounding box center [926, 320] width 155 height 20
checkbox input "true"
click at [1206, 64] on div "DL DeAnna Lee Front of House Team Member at Jodeco Road" at bounding box center [1087, 55] width 621 height 111
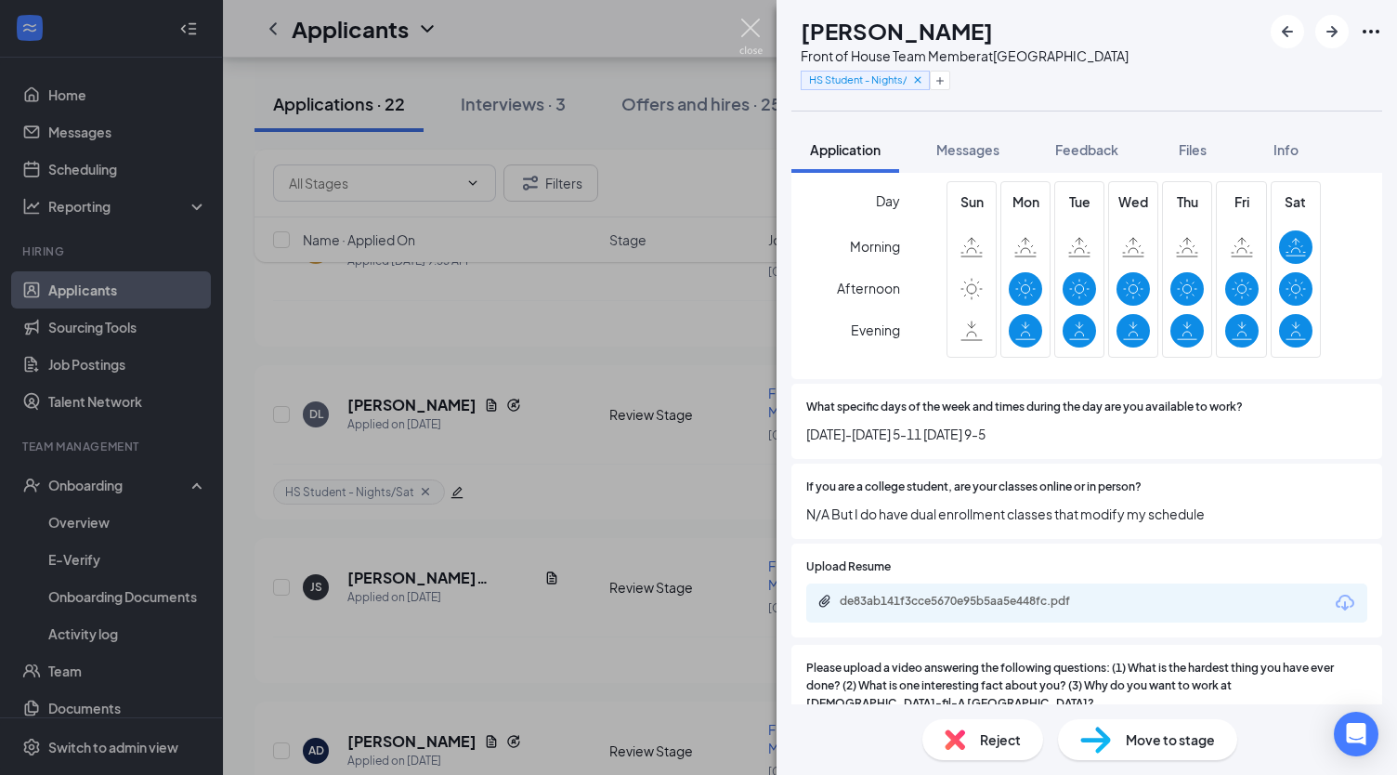
click at [751, 31] on img at bounding box center [750, 37] width 23 height 36
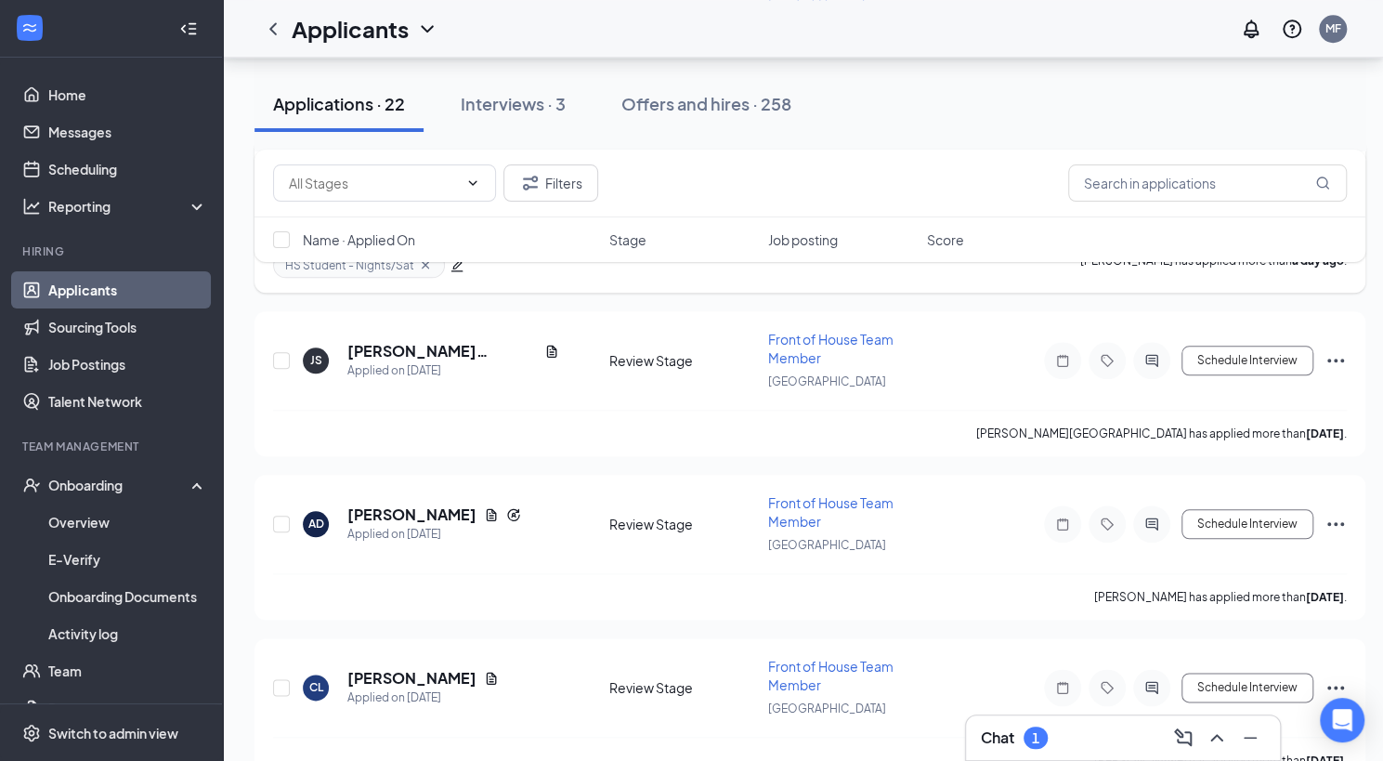
scroll to position [985, 0]
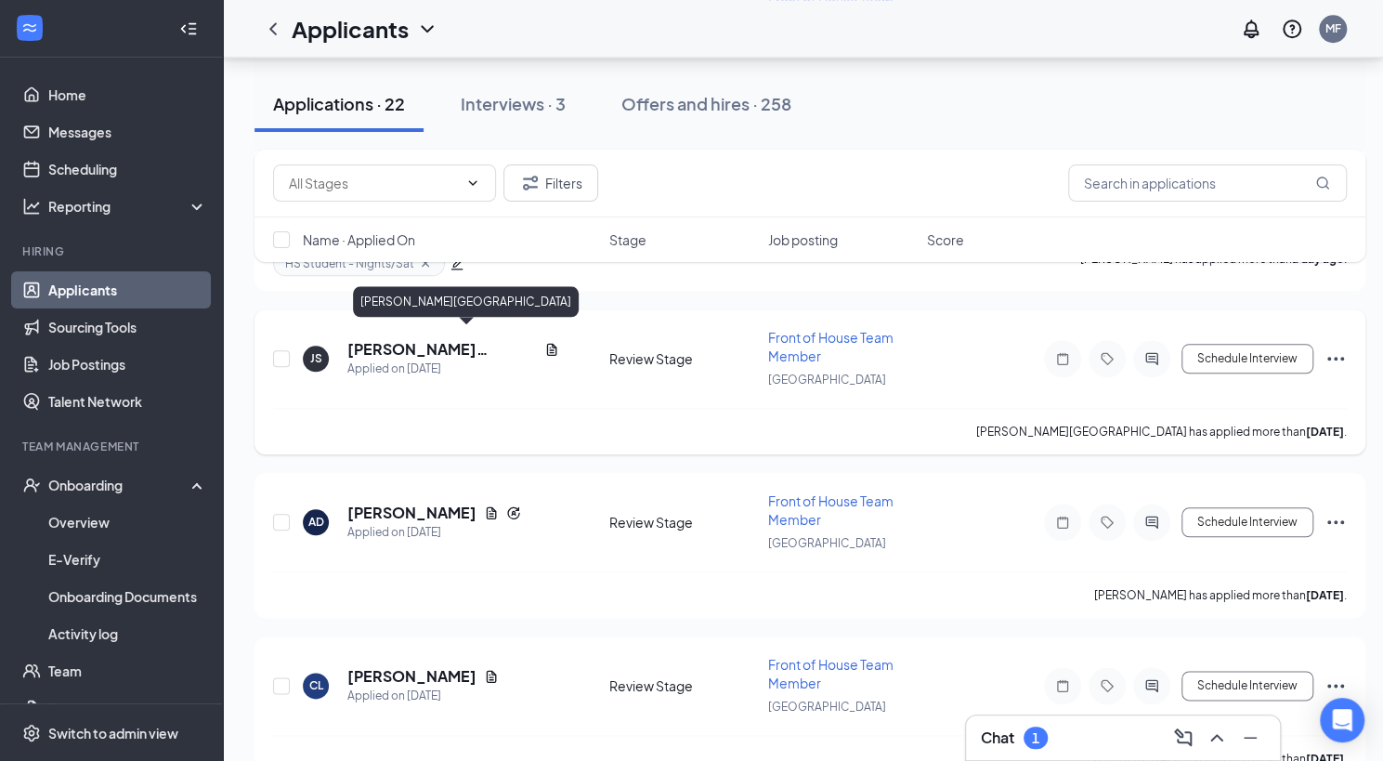
click at [385, 343] on h5 "Jalissa Street" at bounding box center [442, 349] width 190 height 20
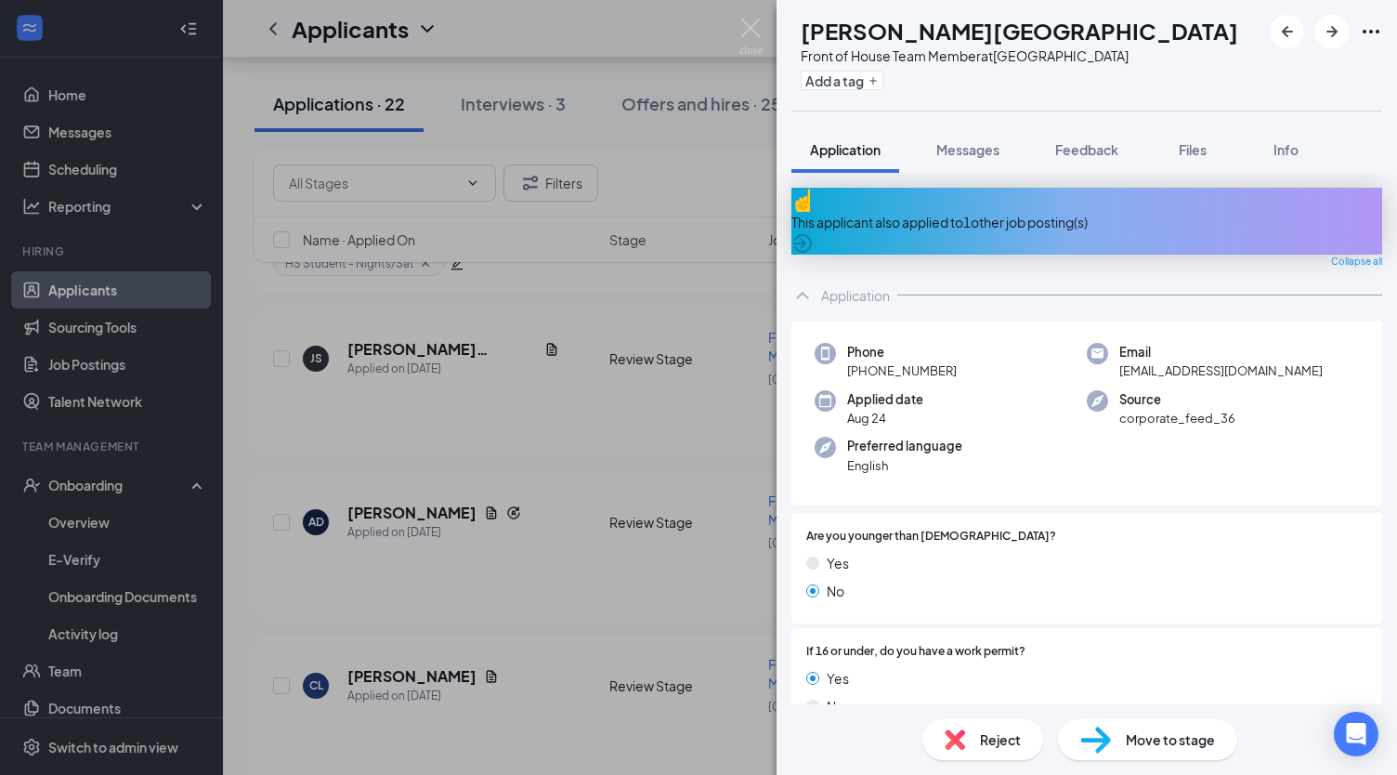
click at [814, 232] on icon "ArrowCircle" at bounding box center [802, 243] width 22 height 22
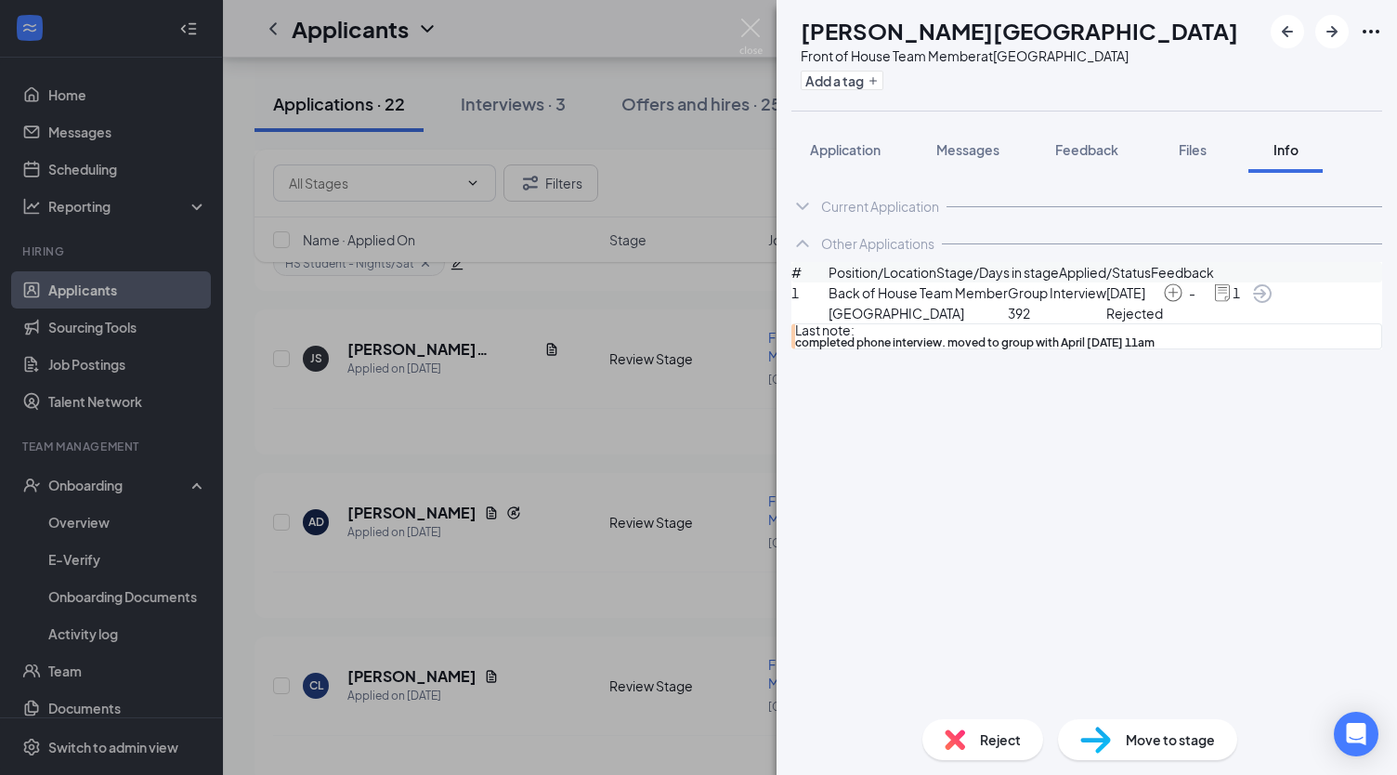
click at [1272, 303] on icon "ArrowCircle" at bounding box center [1262, 293] width 19 height 19
click at [745, 24] on img at bounding box center [750, 37] width 23 height 36
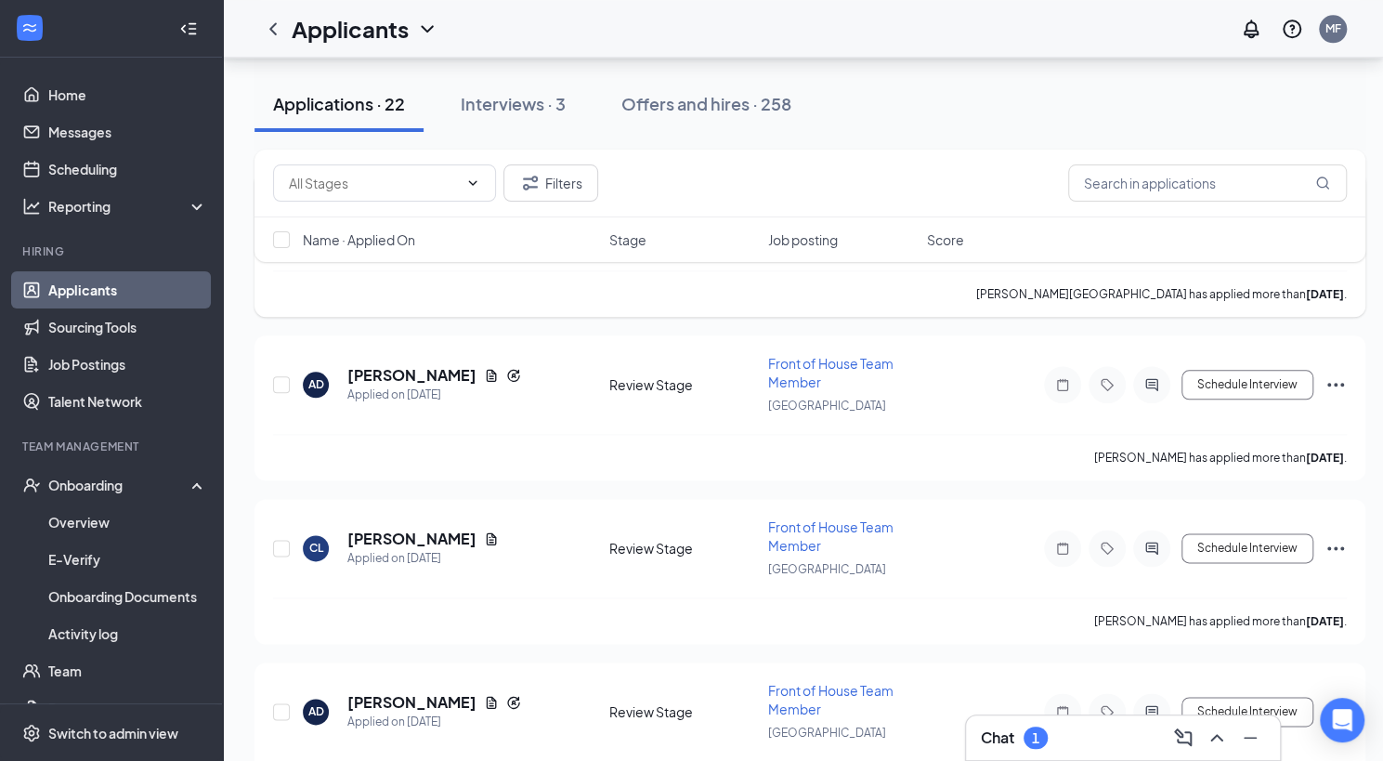
scroll to position [1126, 0]
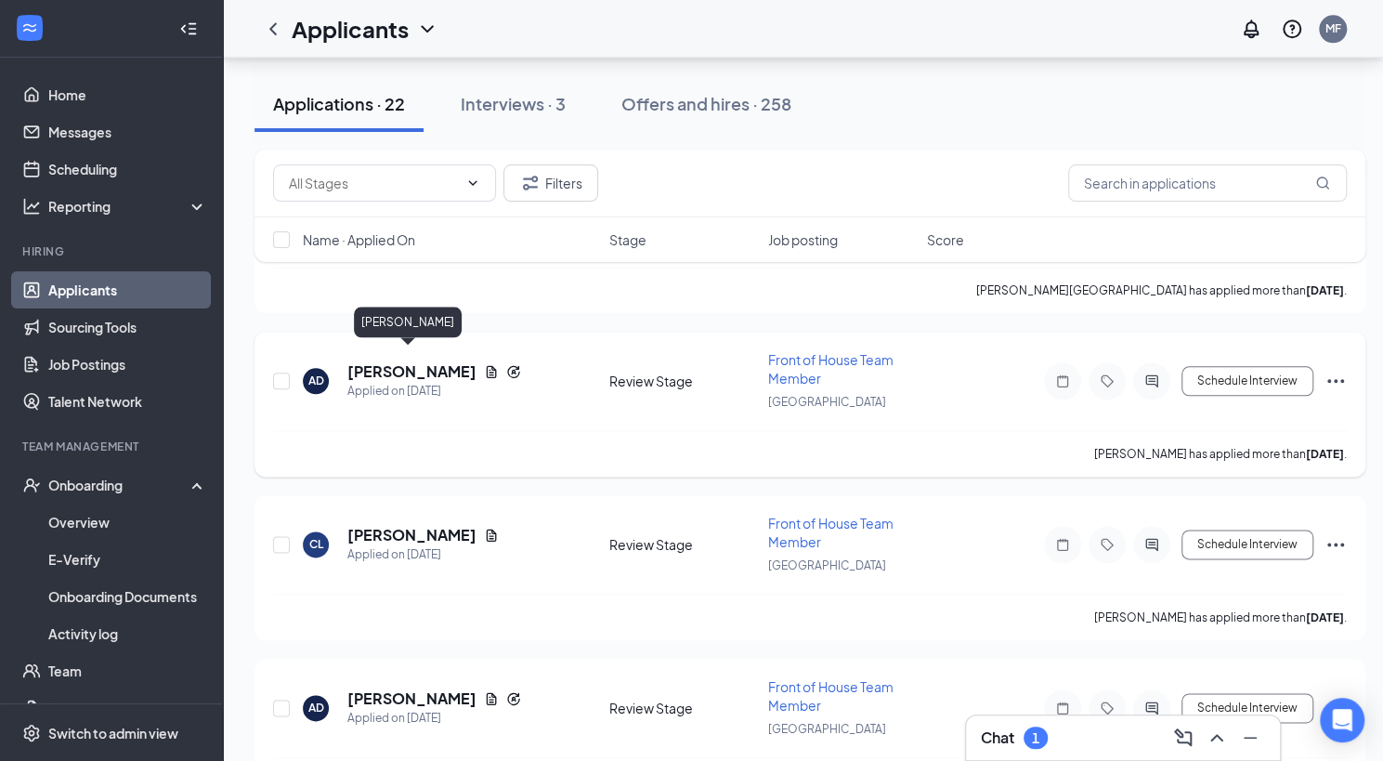
click at [403, 361] on h5 "Armani Davis" at bounding box center [411, 371] width 129 height 20
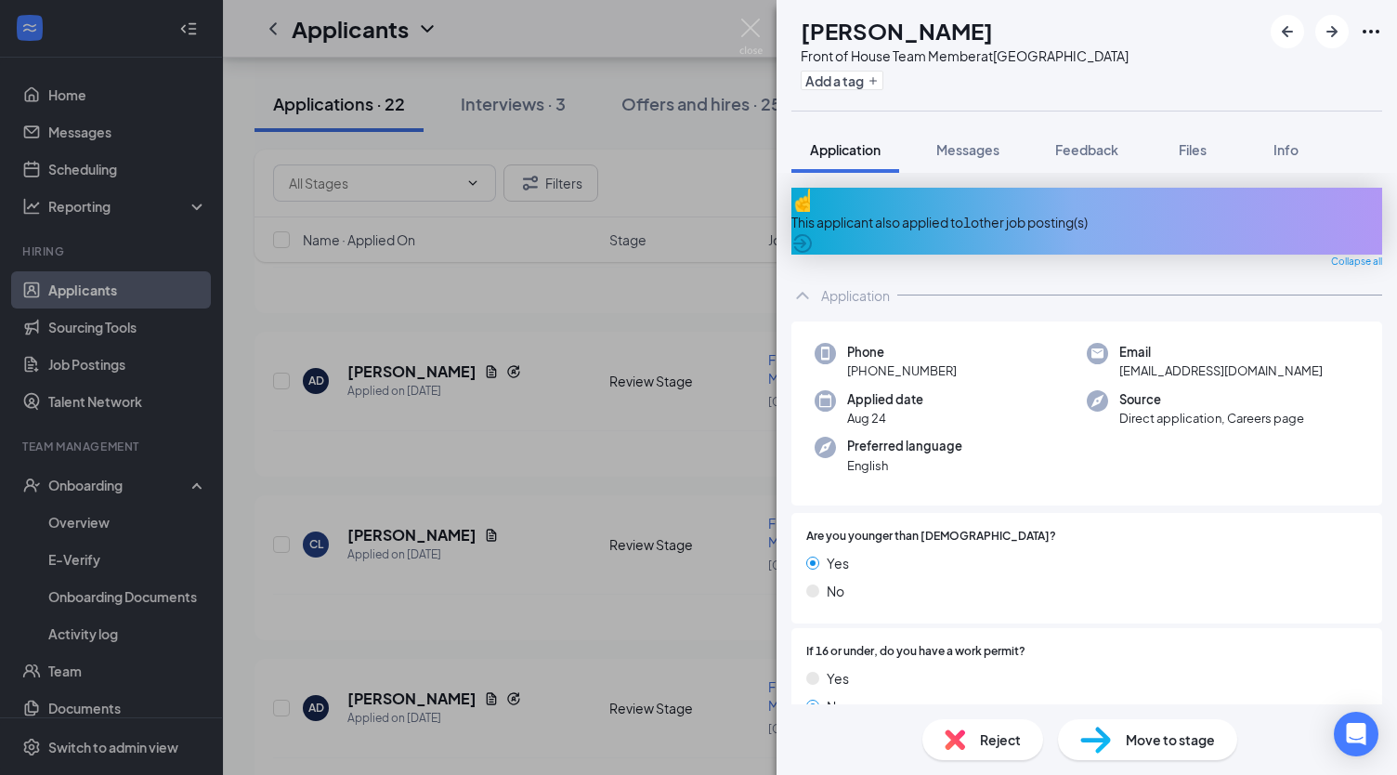
click at [812, 234] on icon "ArrowCircle" at bounding box center [802, 243] width 19 height 19
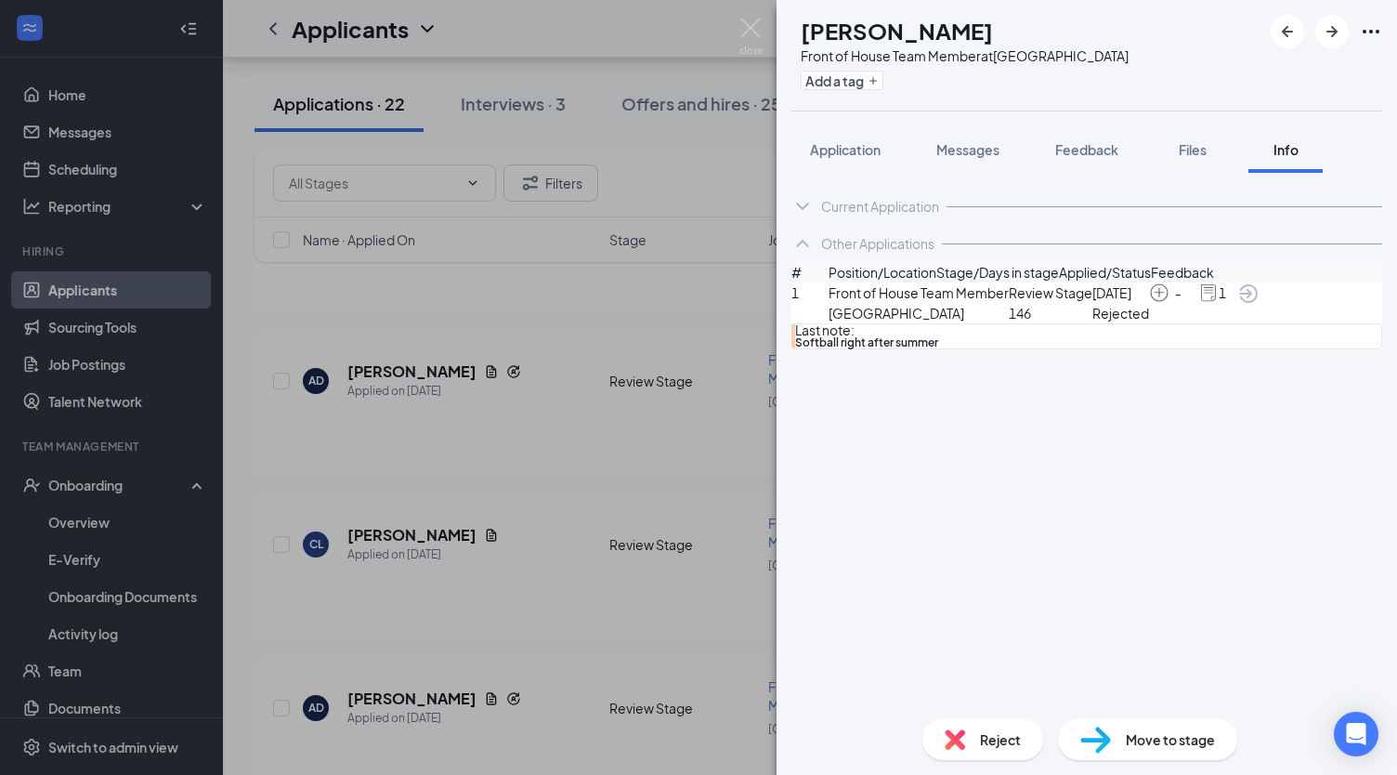
click at [1260, 305] on icon "ArrowCircle" at bounding box center [1248, 293] width 22 height 22
click at [748, 33] on img at bounding box center [750, 37] width 23 height 36
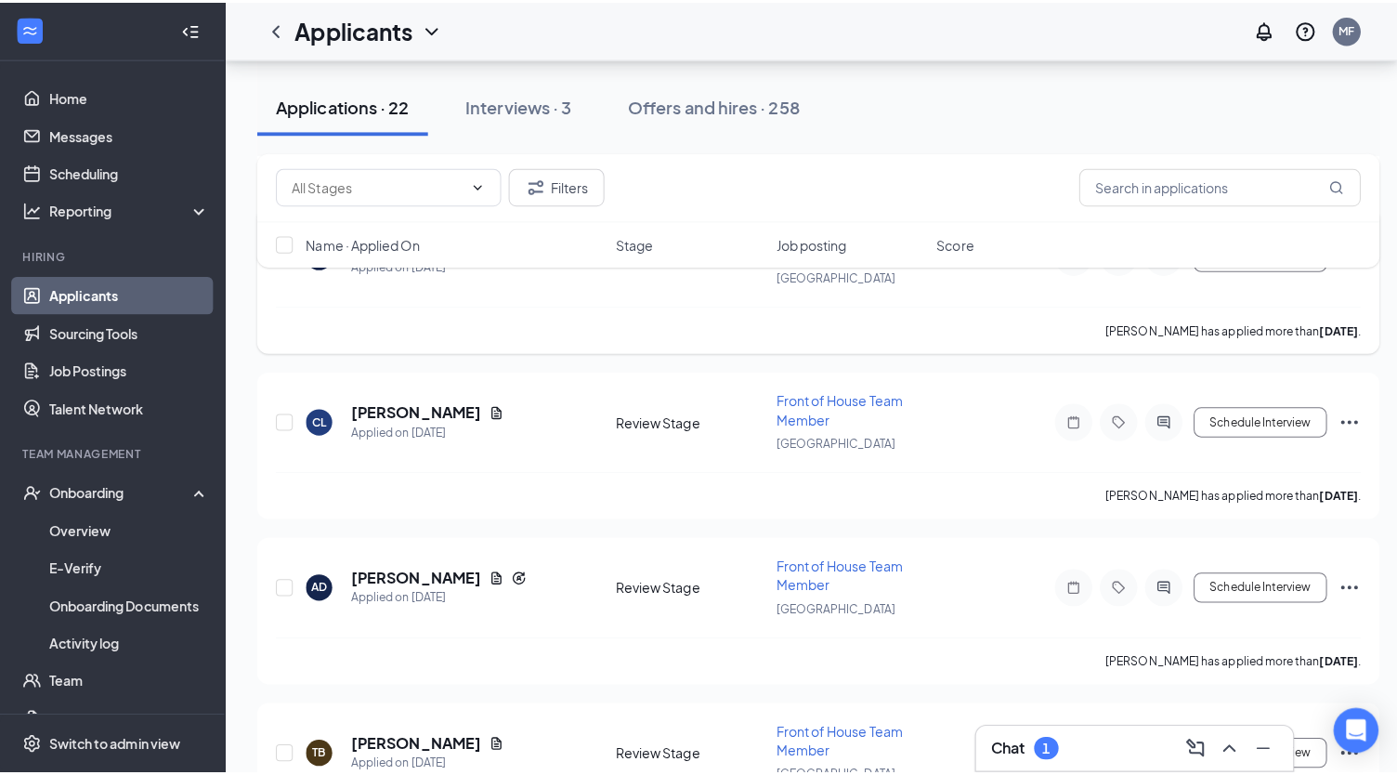
scroll to position [1256, 0]
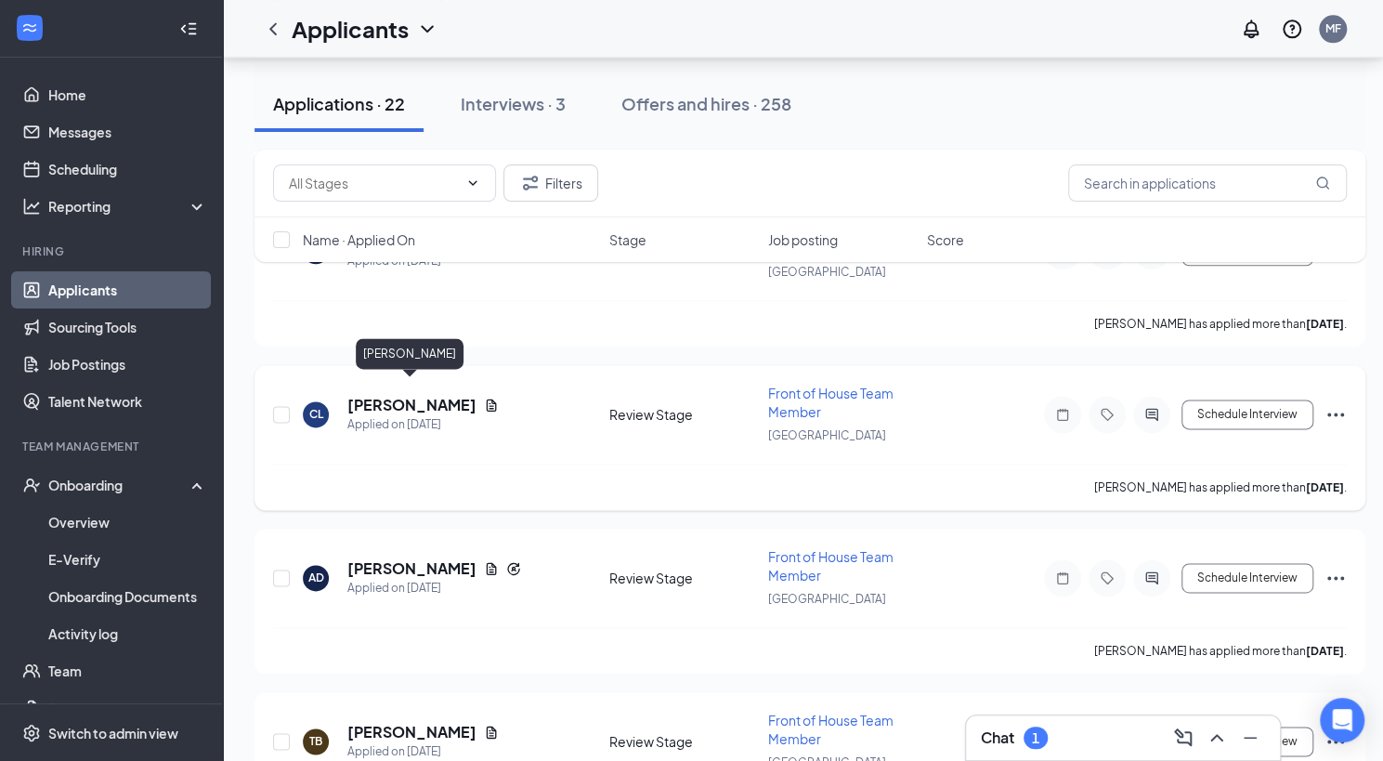
click at [412, 395] on h5 "Chelsea Lomack" at bounding box center [411, 405] width 129 height 20
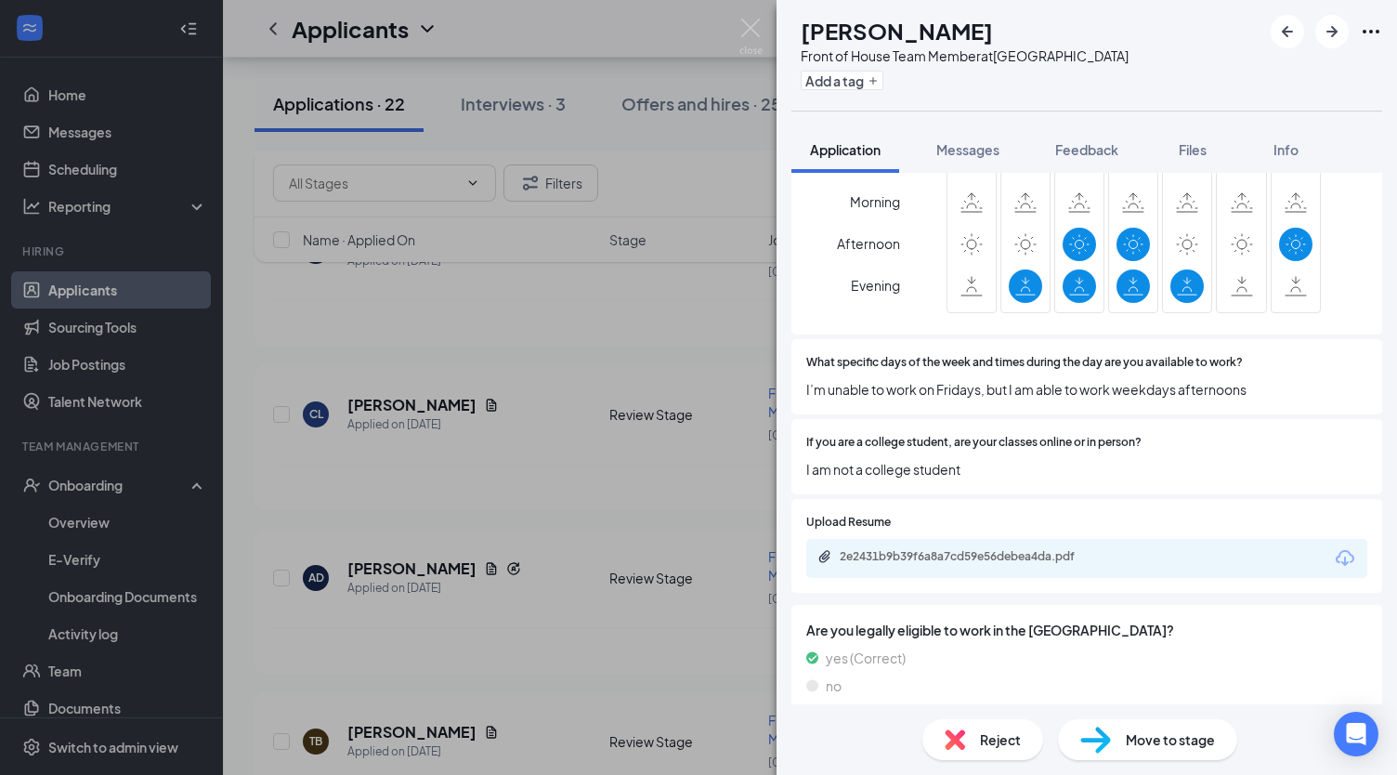
scroll to position [791, 0]
click at [939, 549] on div "2e2431b9b39f6a8a7cd59e56debea4da.pdf" at bounding box center [970, 556] width 260 height 15
click at [883, 83] on button "Add a tag" at bounding box center [842, 81] width 83 height 20
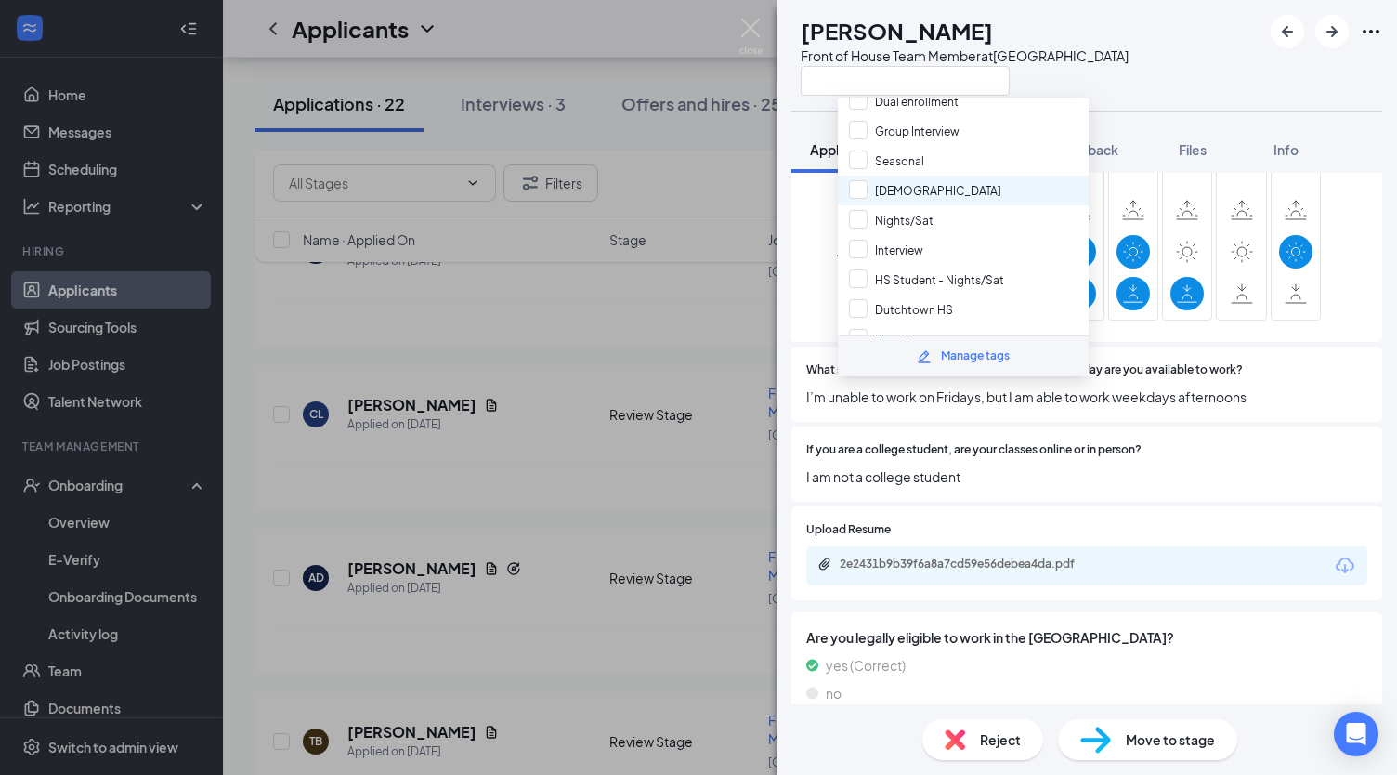
scroll to position [217, 0]
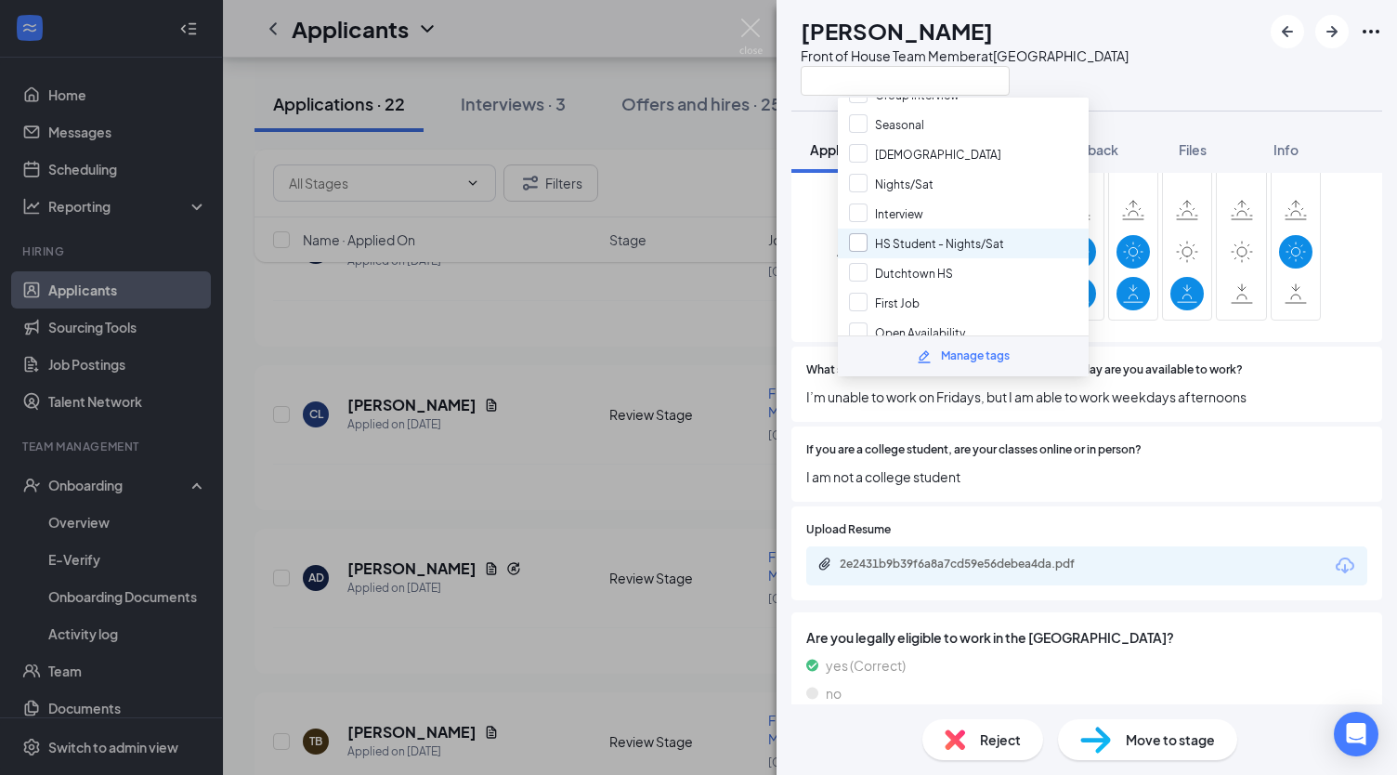
click at [862, 233] on input "HS Student - Nights/Sat" at bounding box center [926, 243] width 155 height 20
checkbox input "true"
click at [1161, 30] on div "CL Chelsea Lomack Front of House Team Member at Jodeco Road" at bounding box center [1087, 55] width 621 height 111
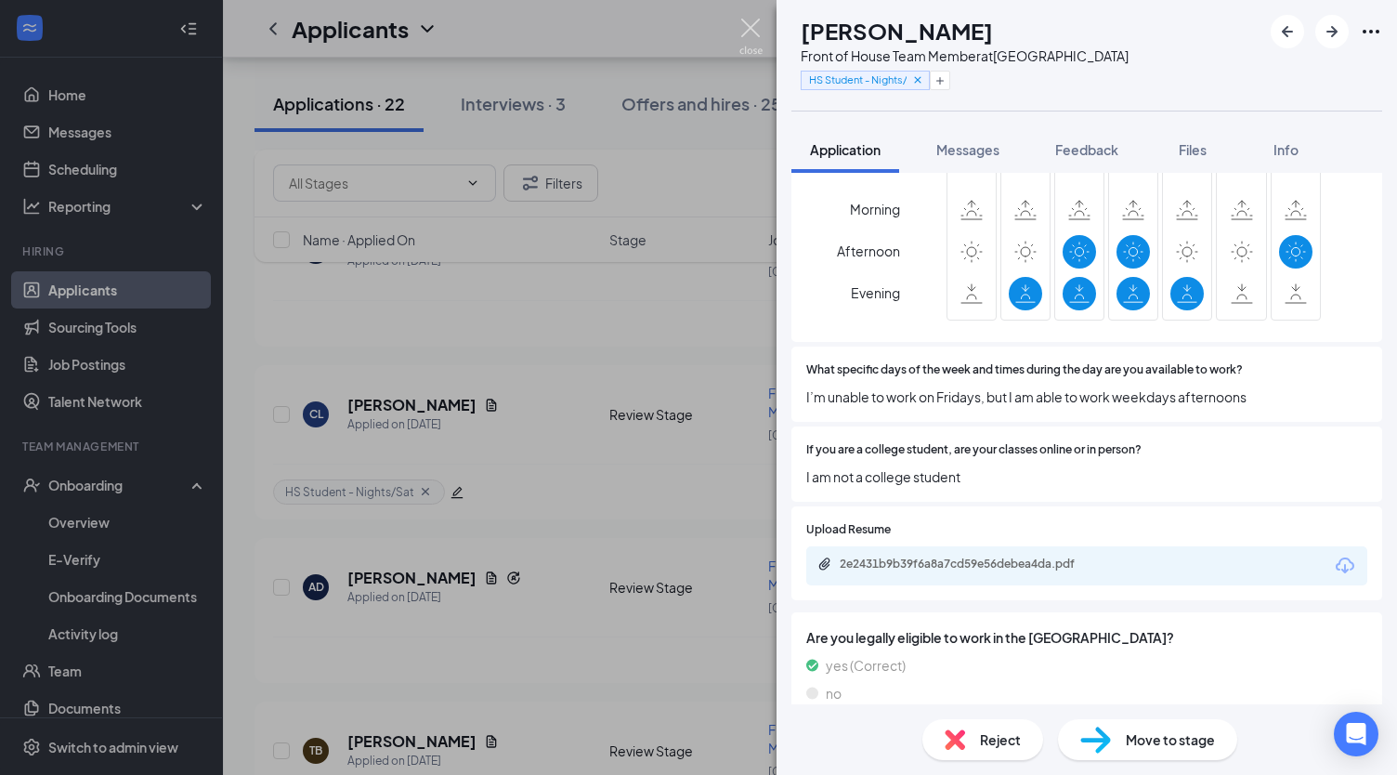
click at [749, 31] on img at bounding box center [750, 37] width 23 height 36
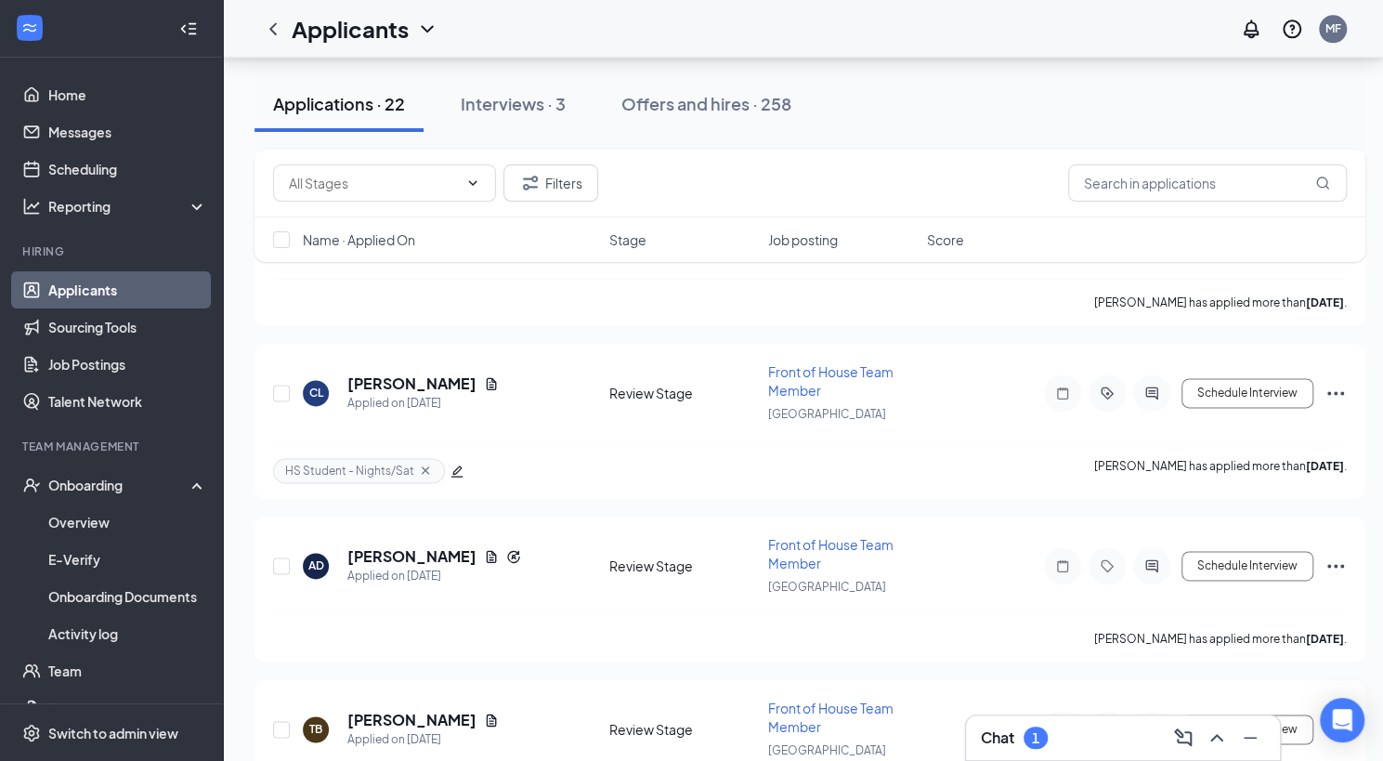
scroll to position [1397, 1]
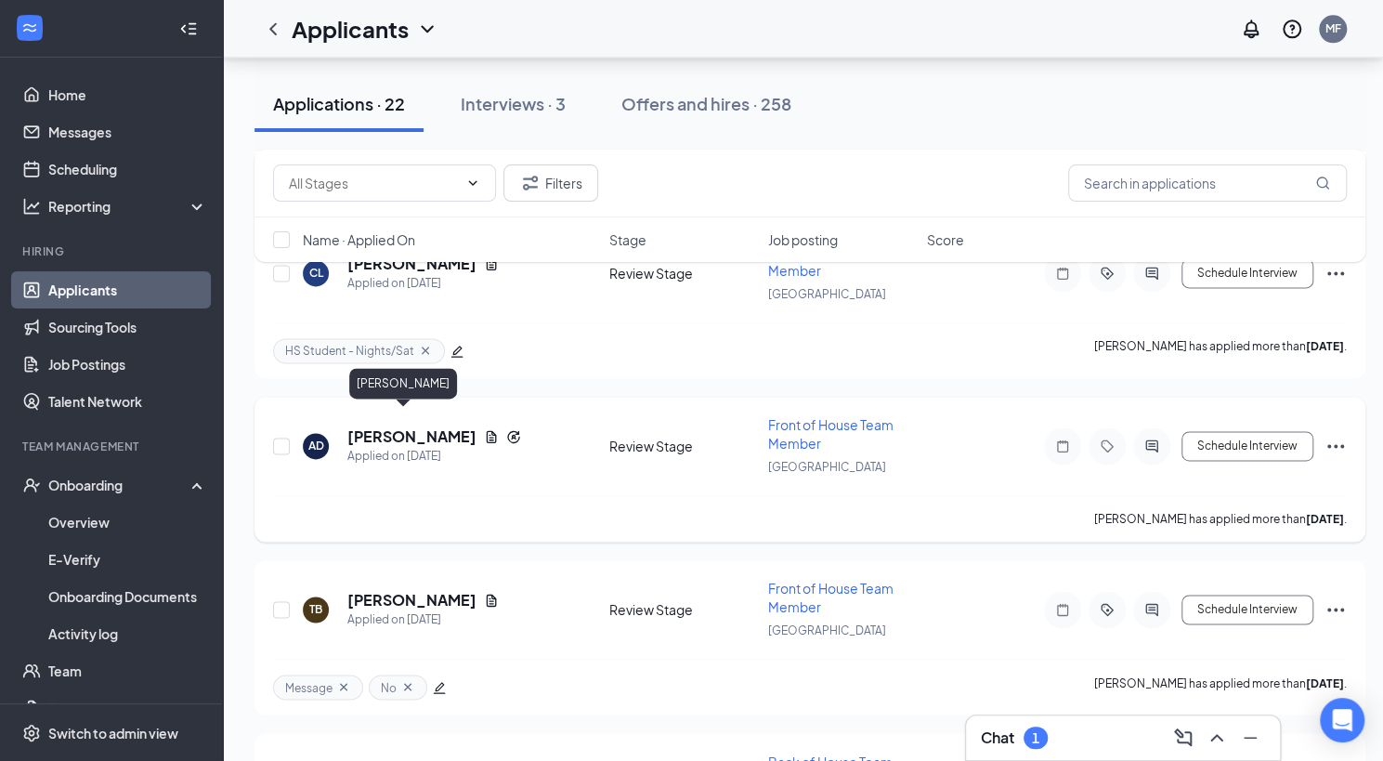
click at [374, 426] on h5 "[PERSON_NAME]" at bounding box center [411, 436] width 129 height 20
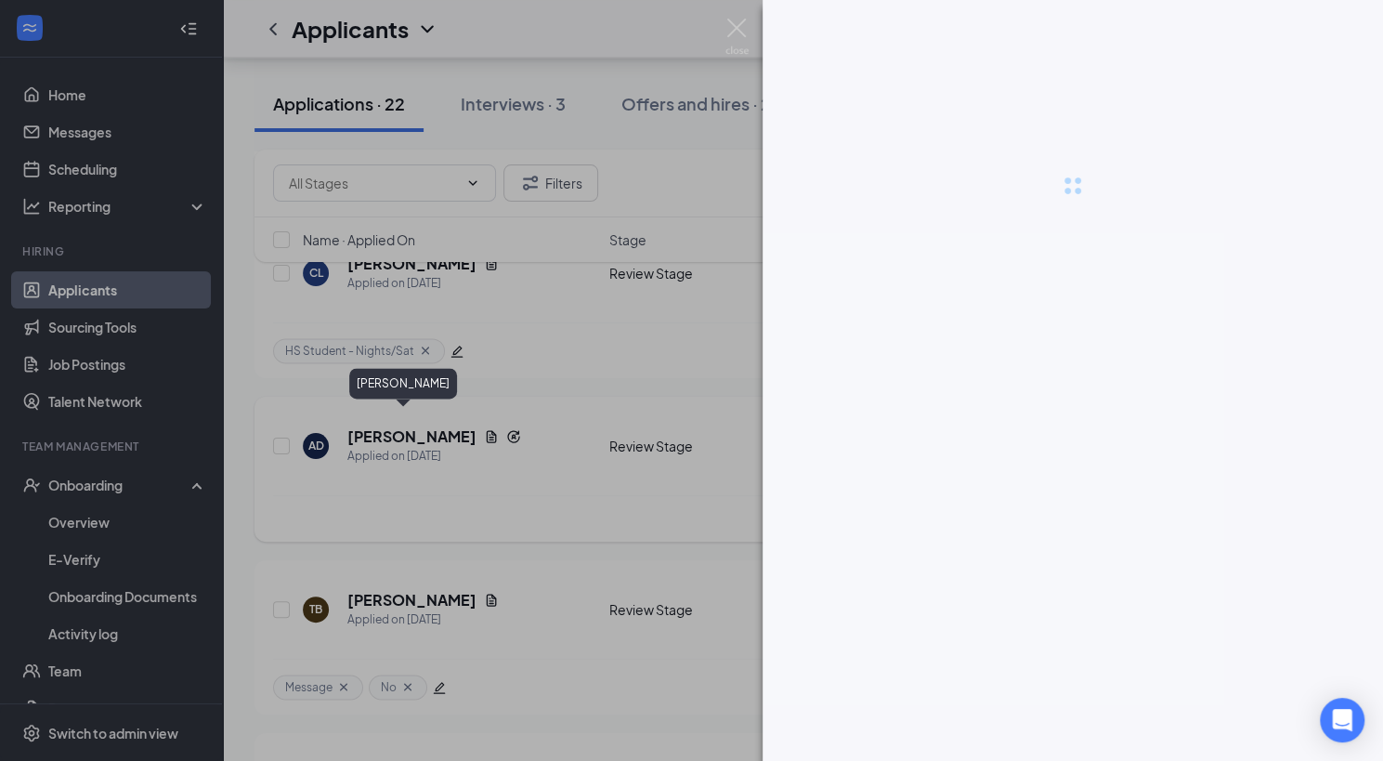
scroll to position [1397, 0]
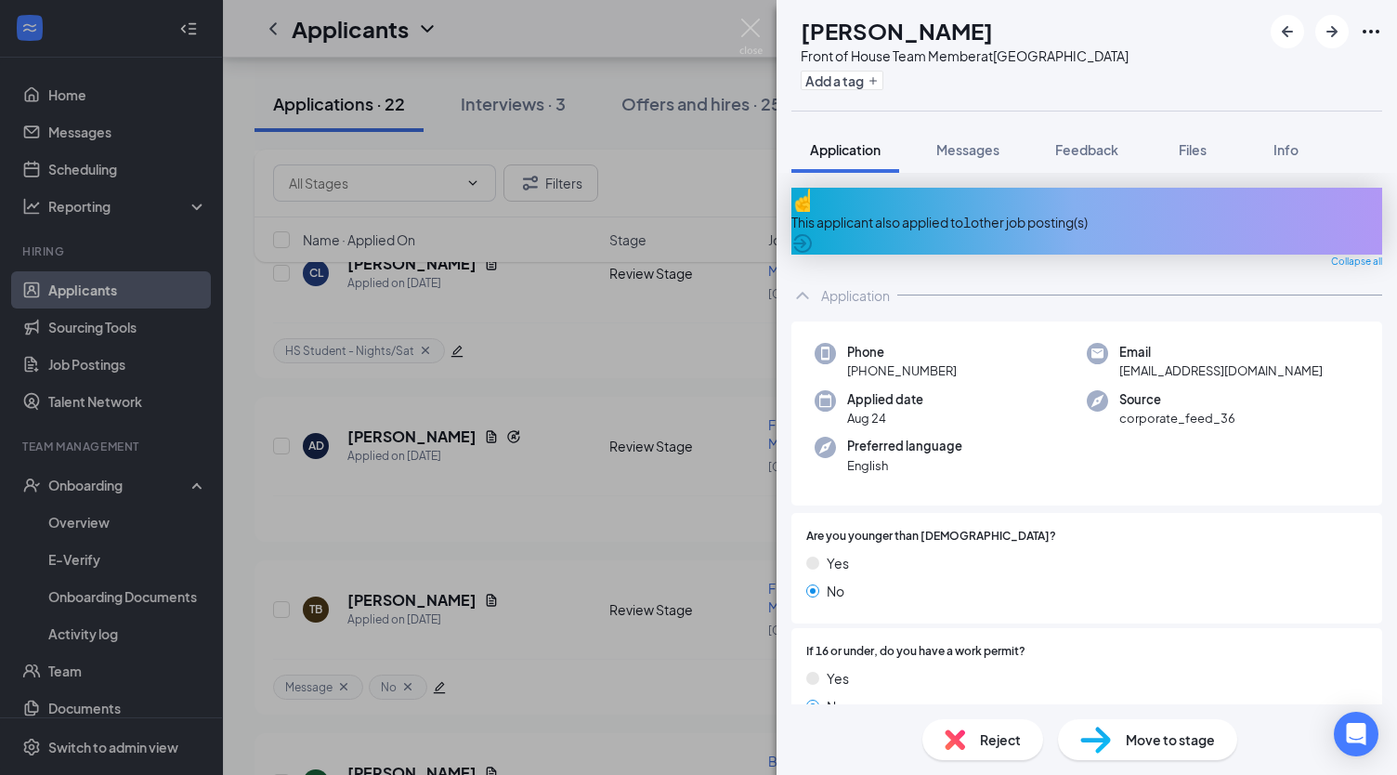
click at [812, 234] on icon "ArrowCircle" at bounding box center [802, 243] width 19 height 19
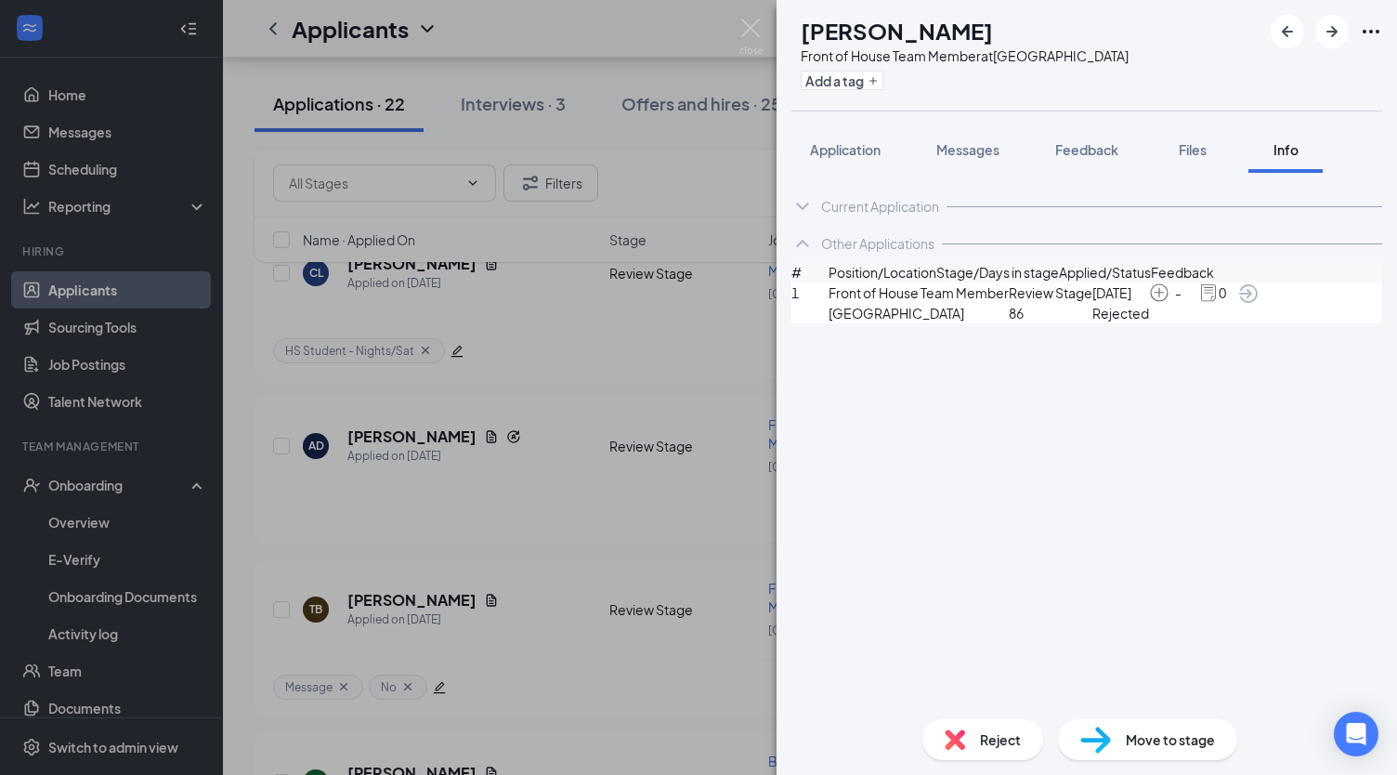
click at [1258, 303] on icon "ArrowCircle" at bounding box center [1248, 293] width 19 height 19
click at [746, 30] on img at bounding box center [750, 37] width 23 height 36
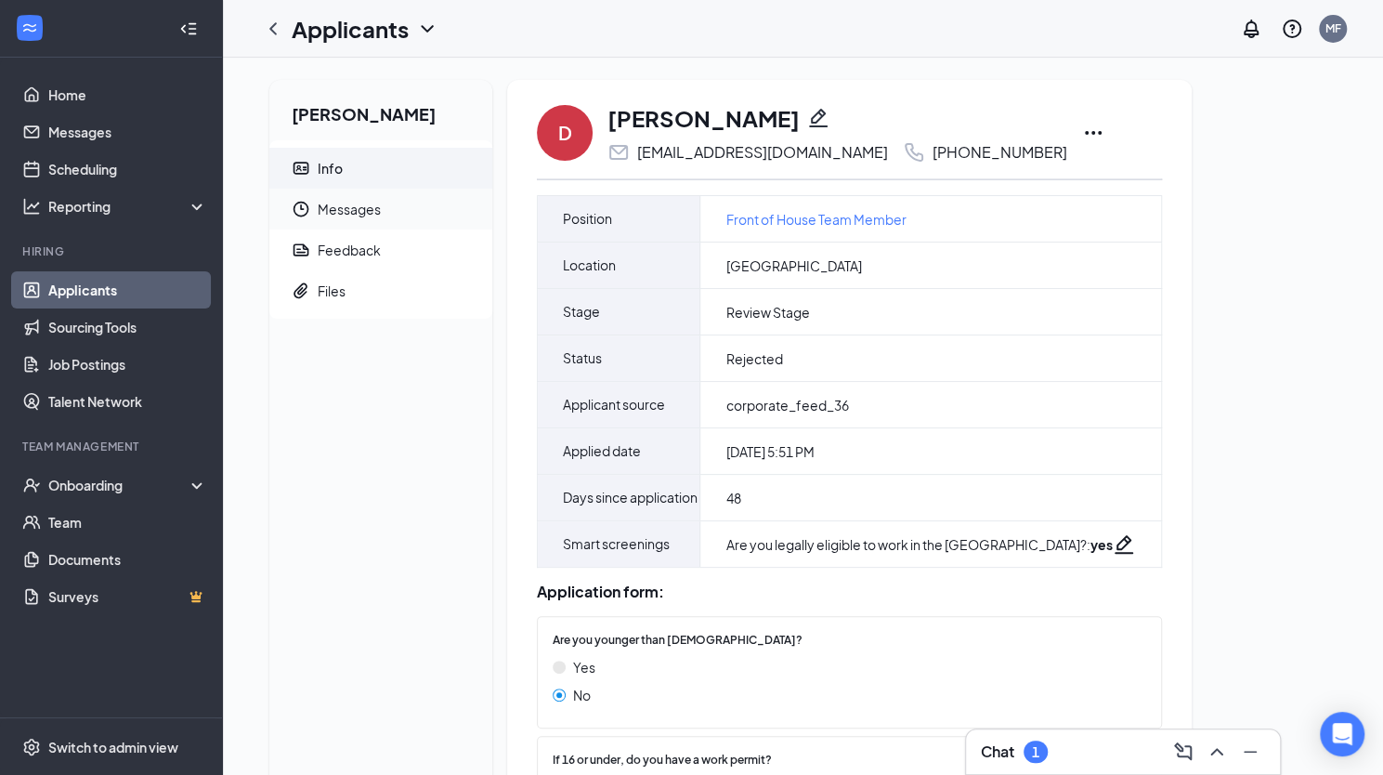
click at [377, 211] on span "Messages" at bounding box center [398, 209] width 160 height 41
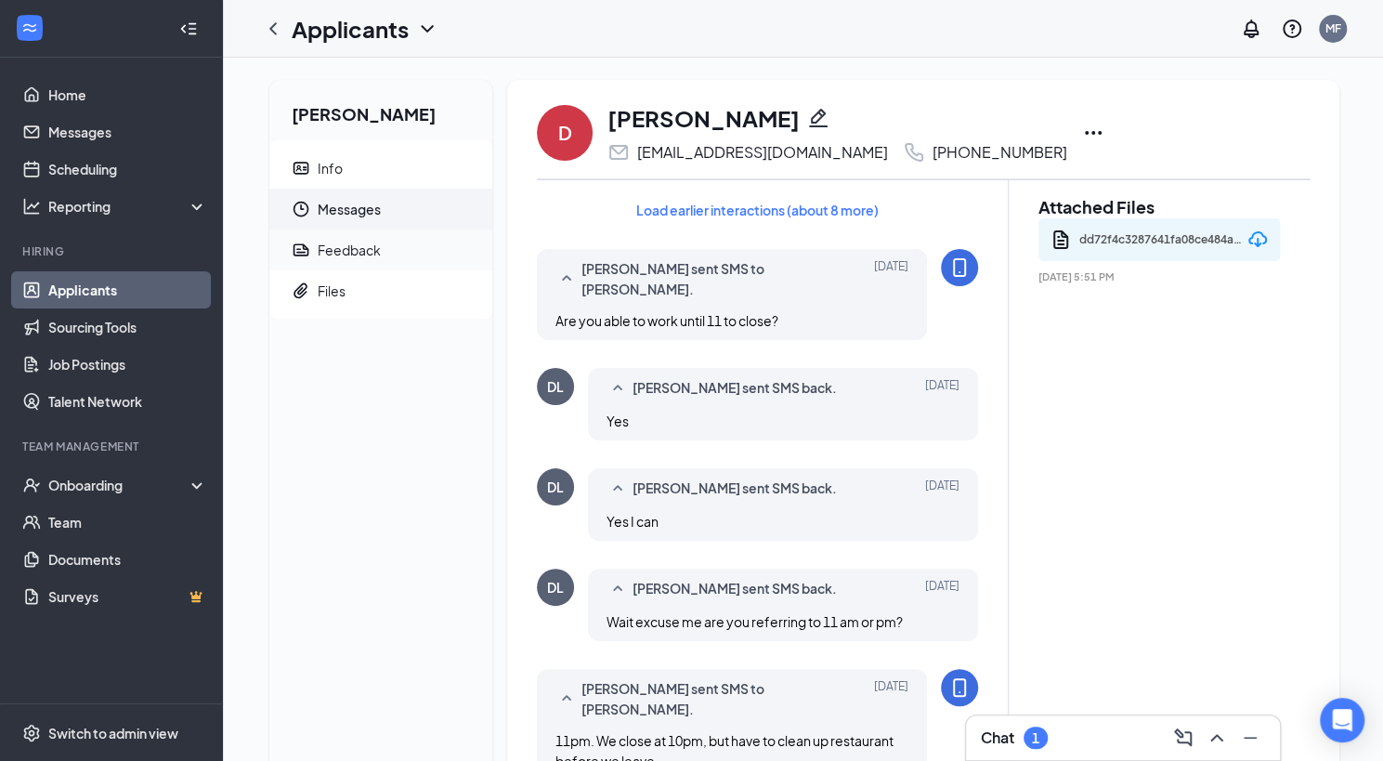
click at [376, 247] on div "Feedback" at bounding box center [349, 250] width 63 height 19
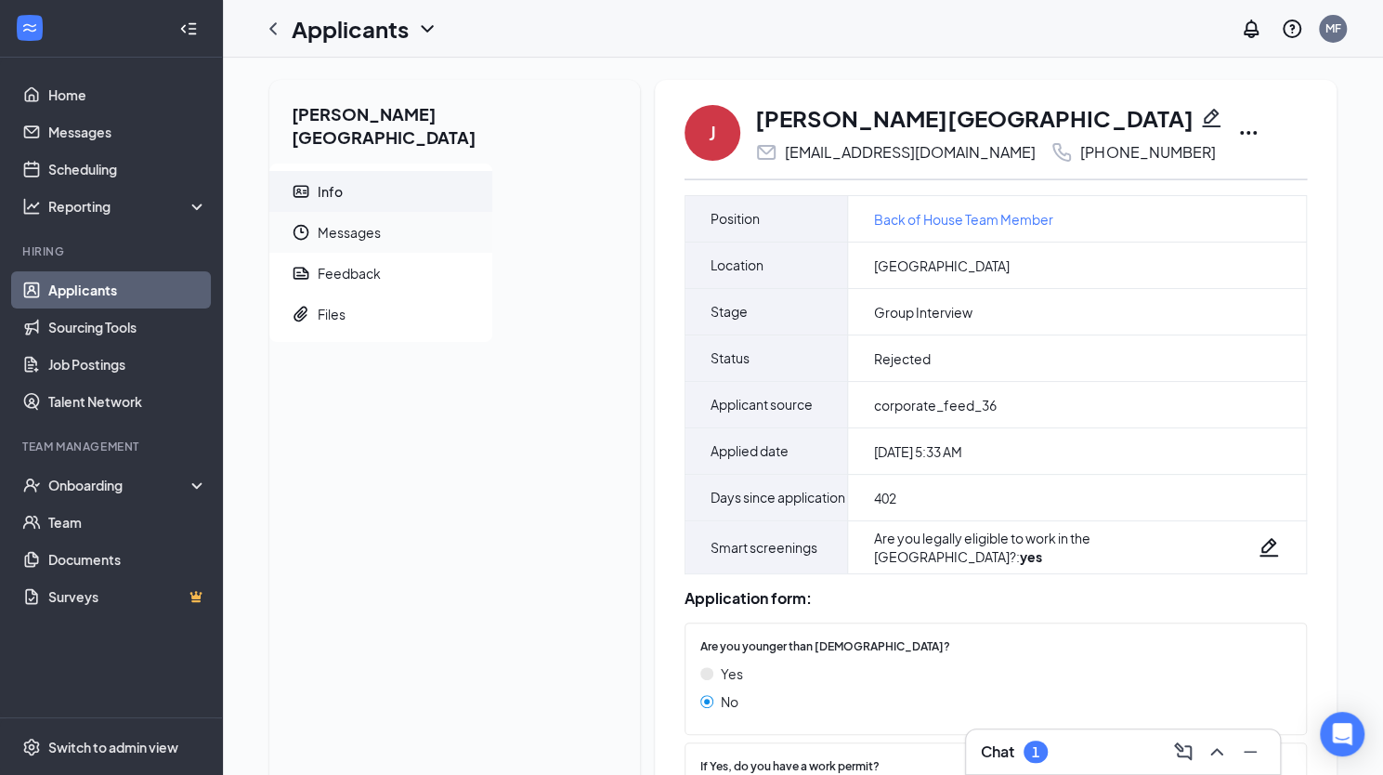
click at [392, 212] on span "Messages" at bounding box center [398, 232] width 160 height 41
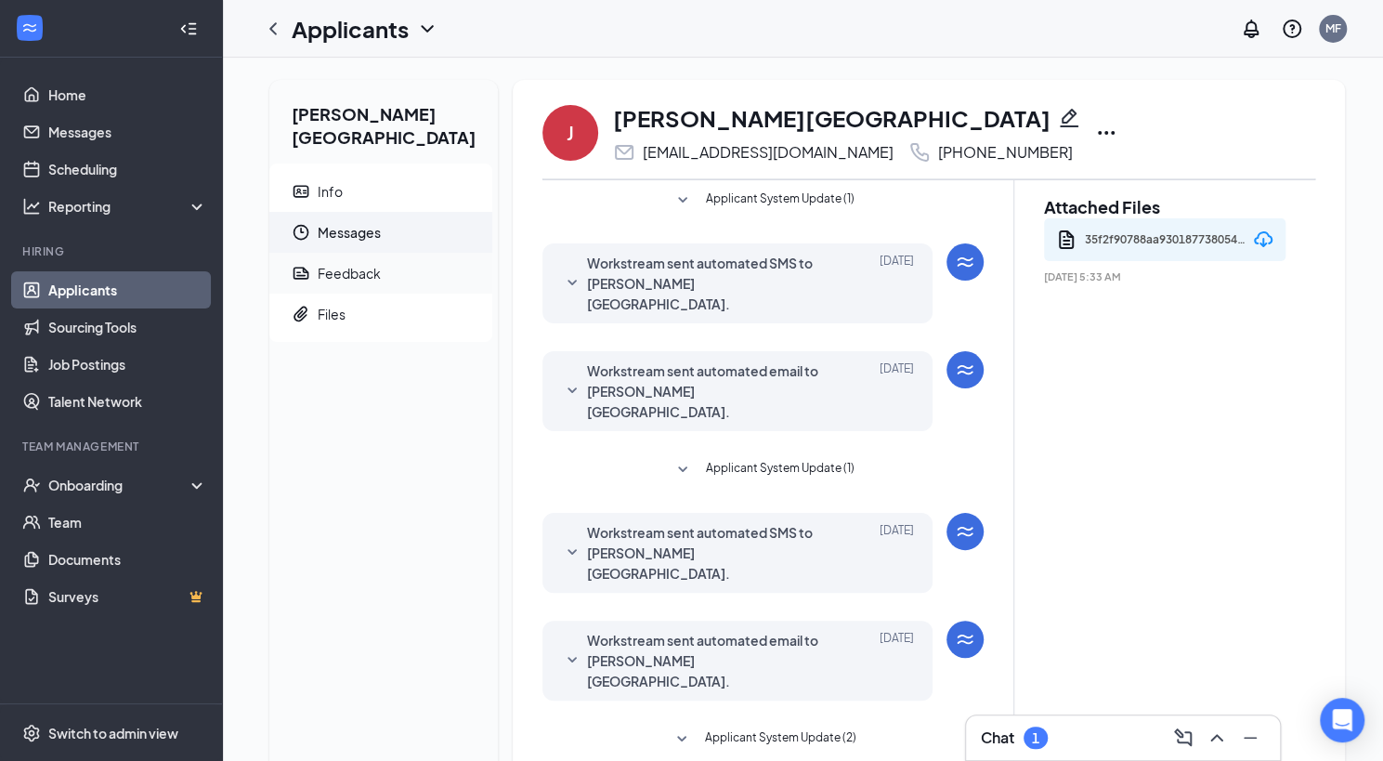
click at [377, 264] on div "Feedback" at bounding box center [349, 273] width 63 height 19
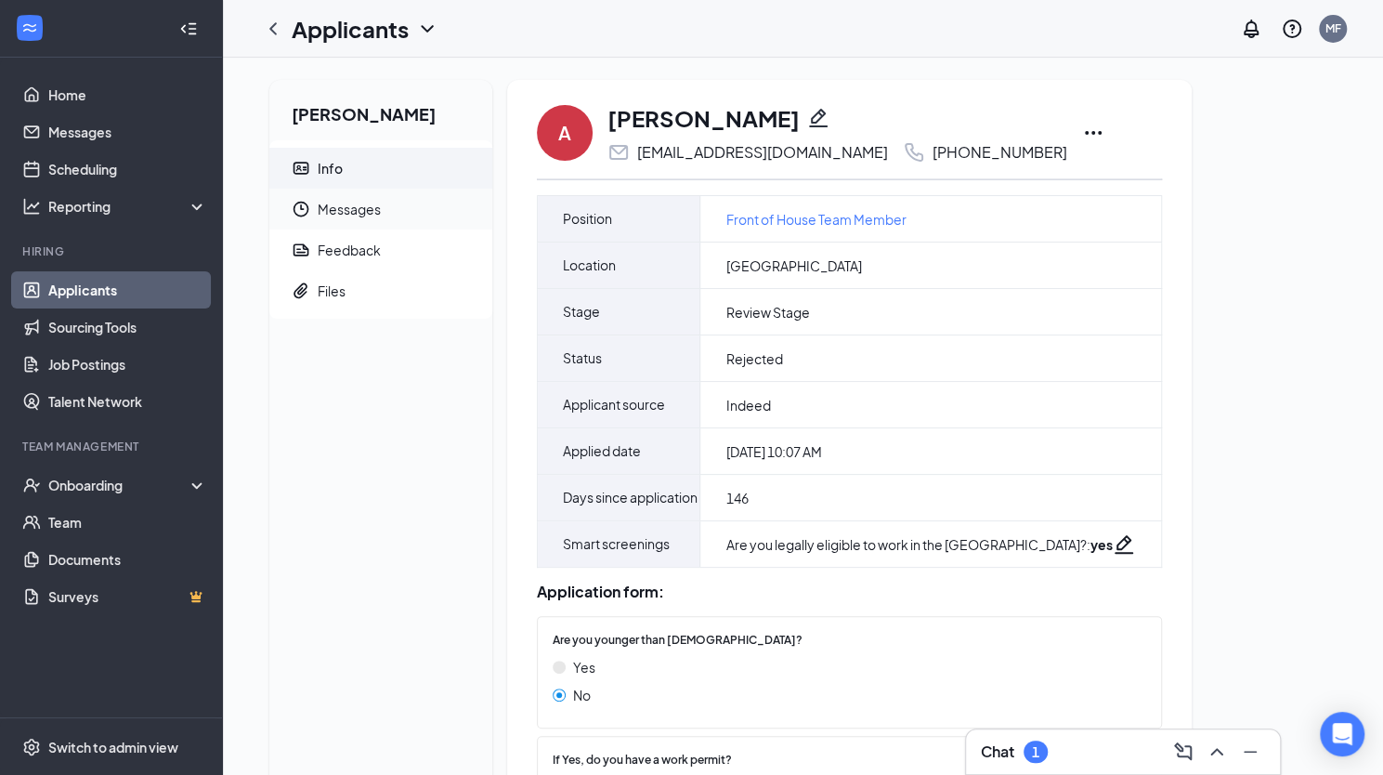
click at [357, 214] on span "Messages" at bounding box center [398, 209] width 160 height 41
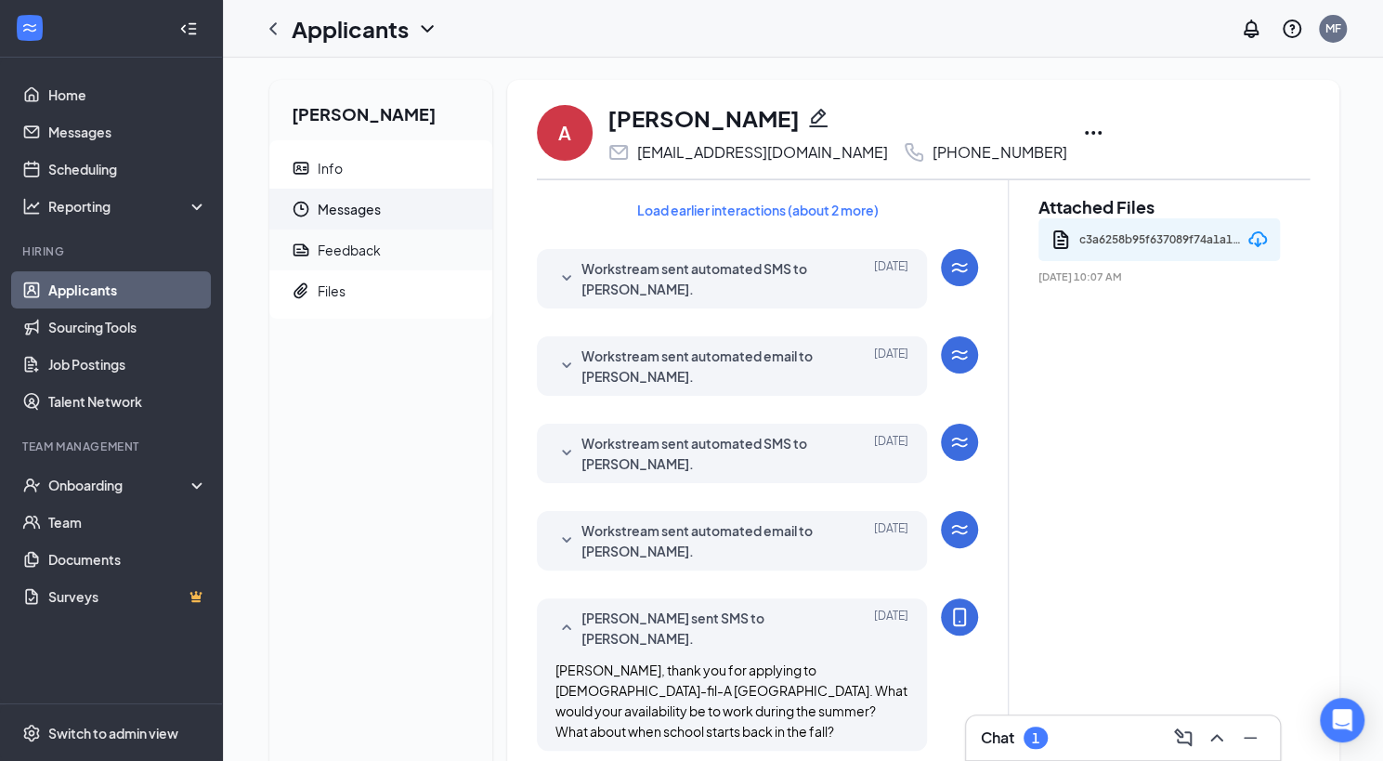
click at [360, 255] on div "Feedback" at bounding box center [349, 250] width 63 height 19
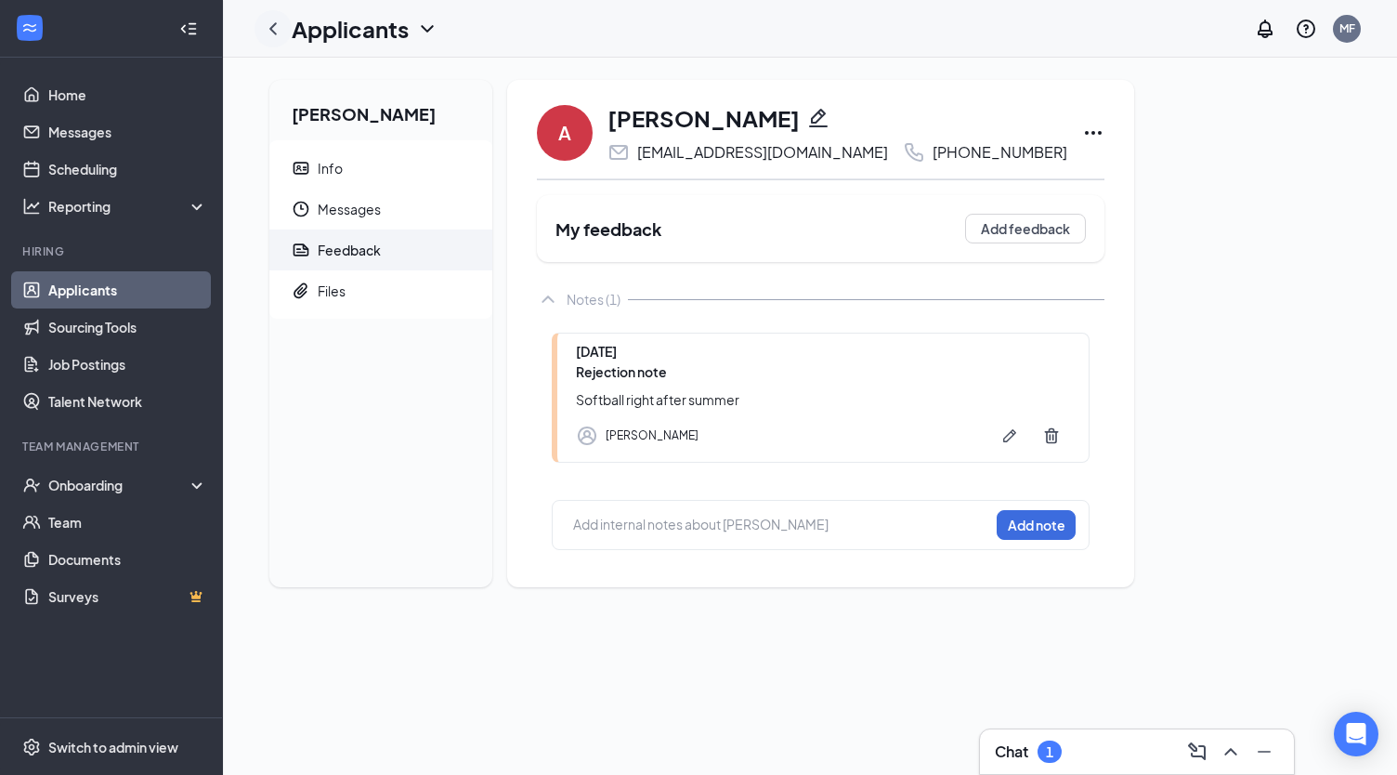
click at [273, 31] on icon "ChevronLeft" at bounding box center [272, 28] width 7 height 12
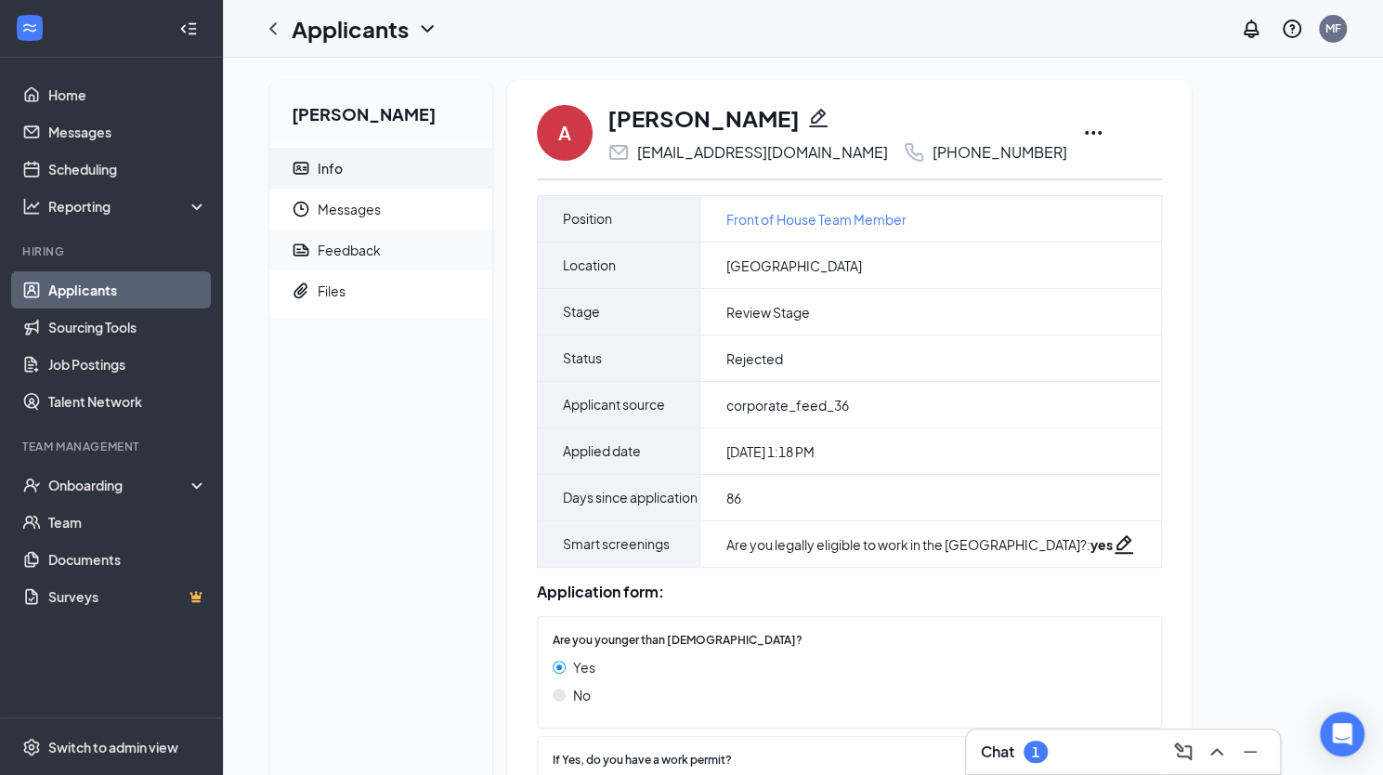
click at [376, 249] on div "Feedback" at bounding box center [349, 250] width 63 height 19
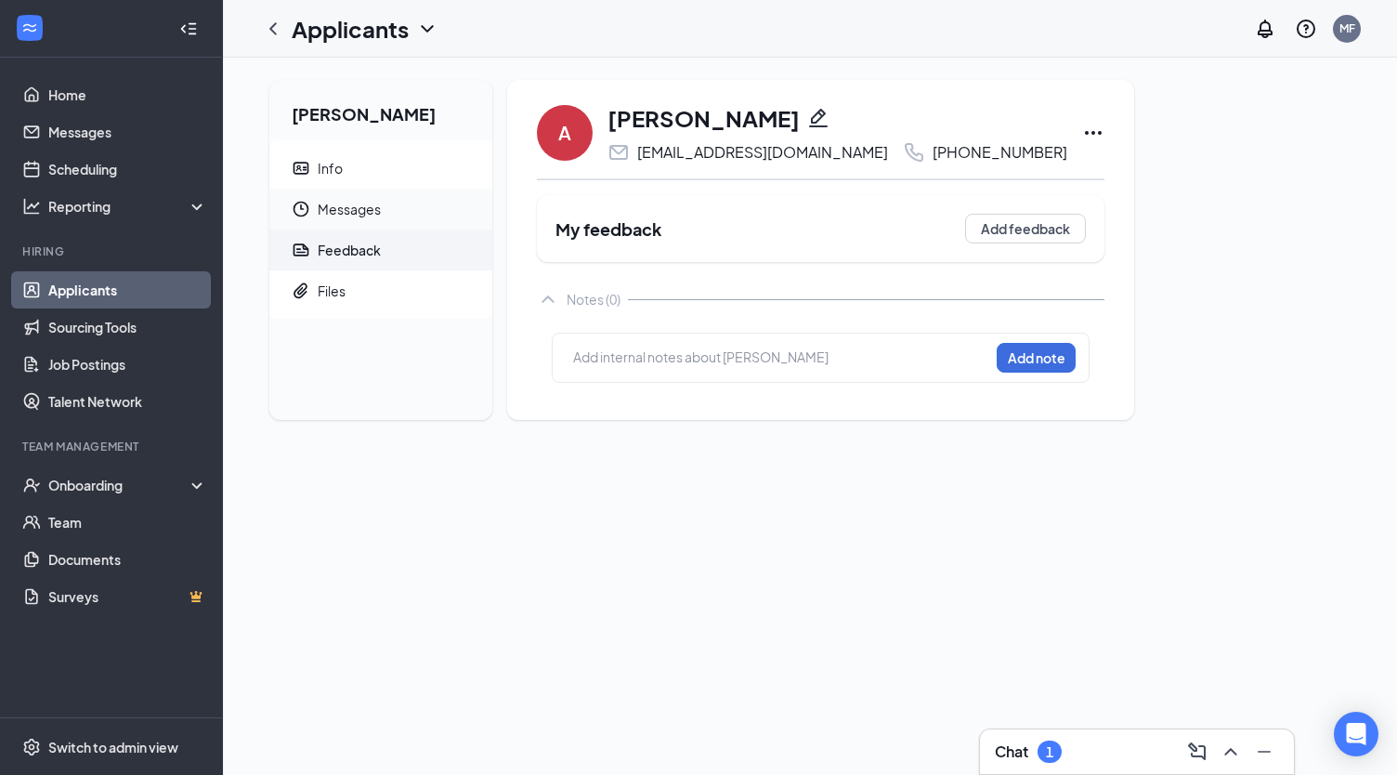
click at [366, 213] on span "Messages" at bounding box center [398, 209] width 160 height 41
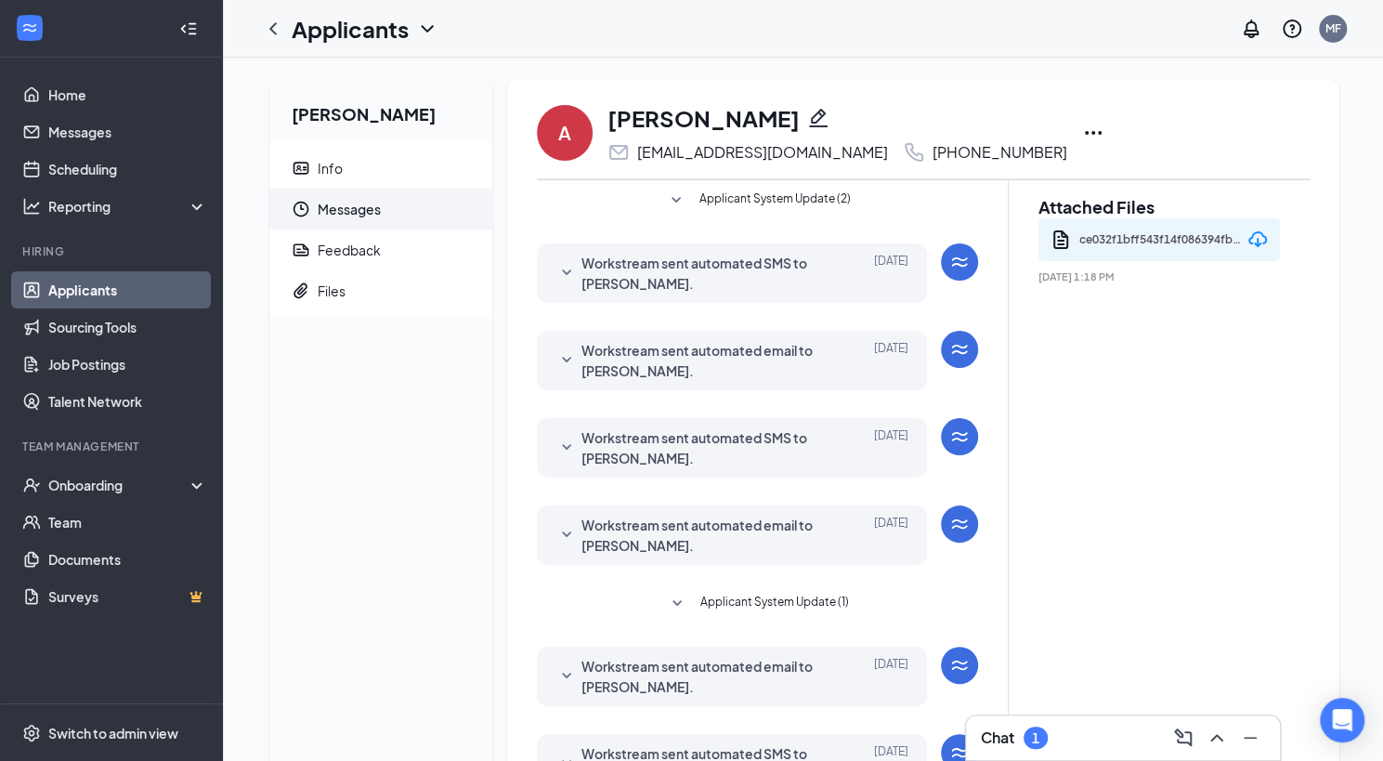
scroll to position [2, 3]
